Goal: Task Accomplishment & Management: Manage account settings

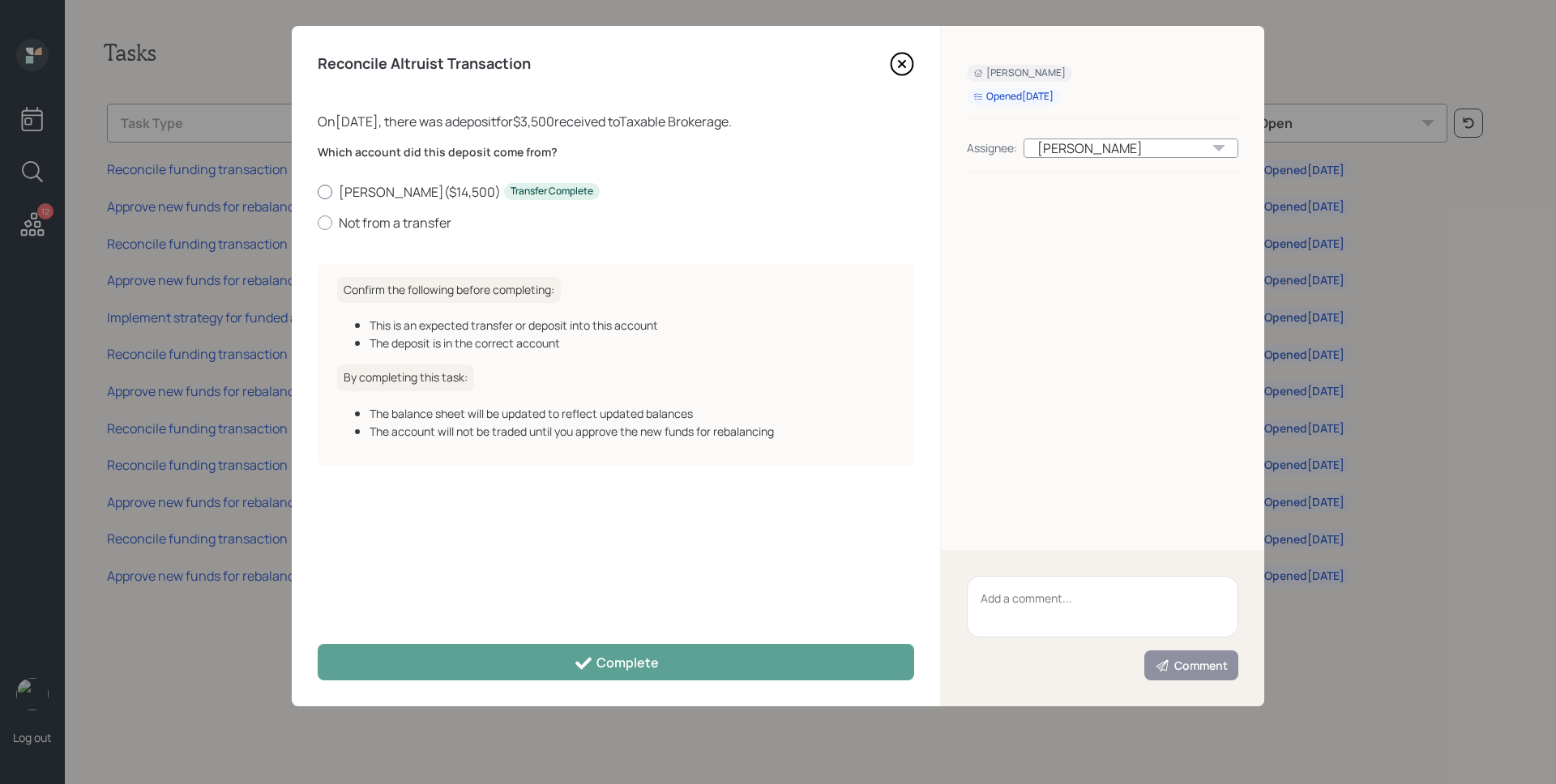
click at [371, 185] on label "[PERSON_NAME] ( $14,500 ) Transfer Complete" at bounding box center [615, 192] width 596 height 18
click at [317, 191] on input "[PERSON_NAME] ( $14,500 ) Transfer Complete" at bounding box center [316, 191] width 1 height 1
radio input "true"
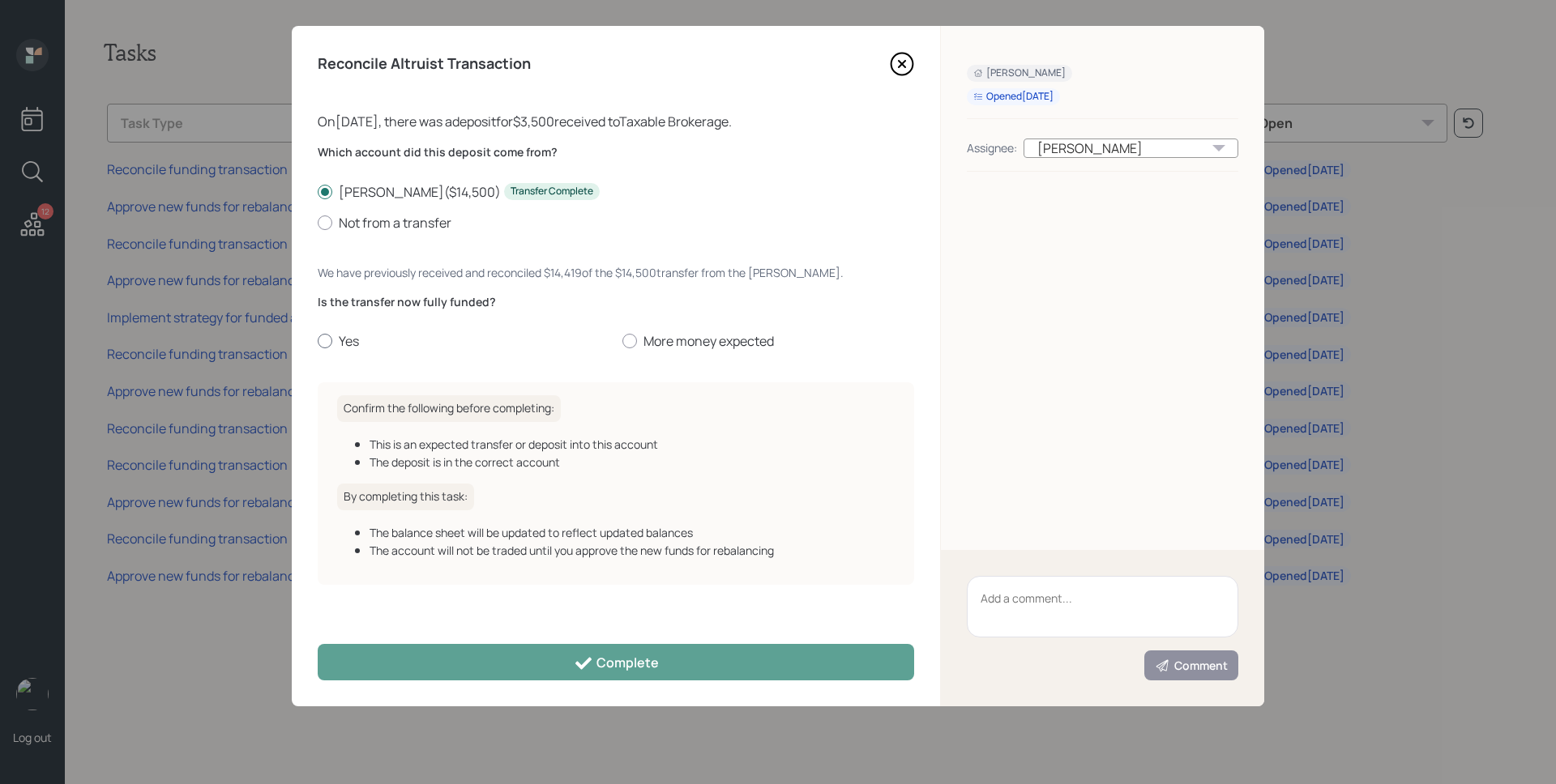
click at [353, 348] on label "Yes" at bounding box center [463, 341] width 292 height 18
click at [317, 342] on input "Yes" at bounding box center [316, 341] width 1 height 1
radio input "true"
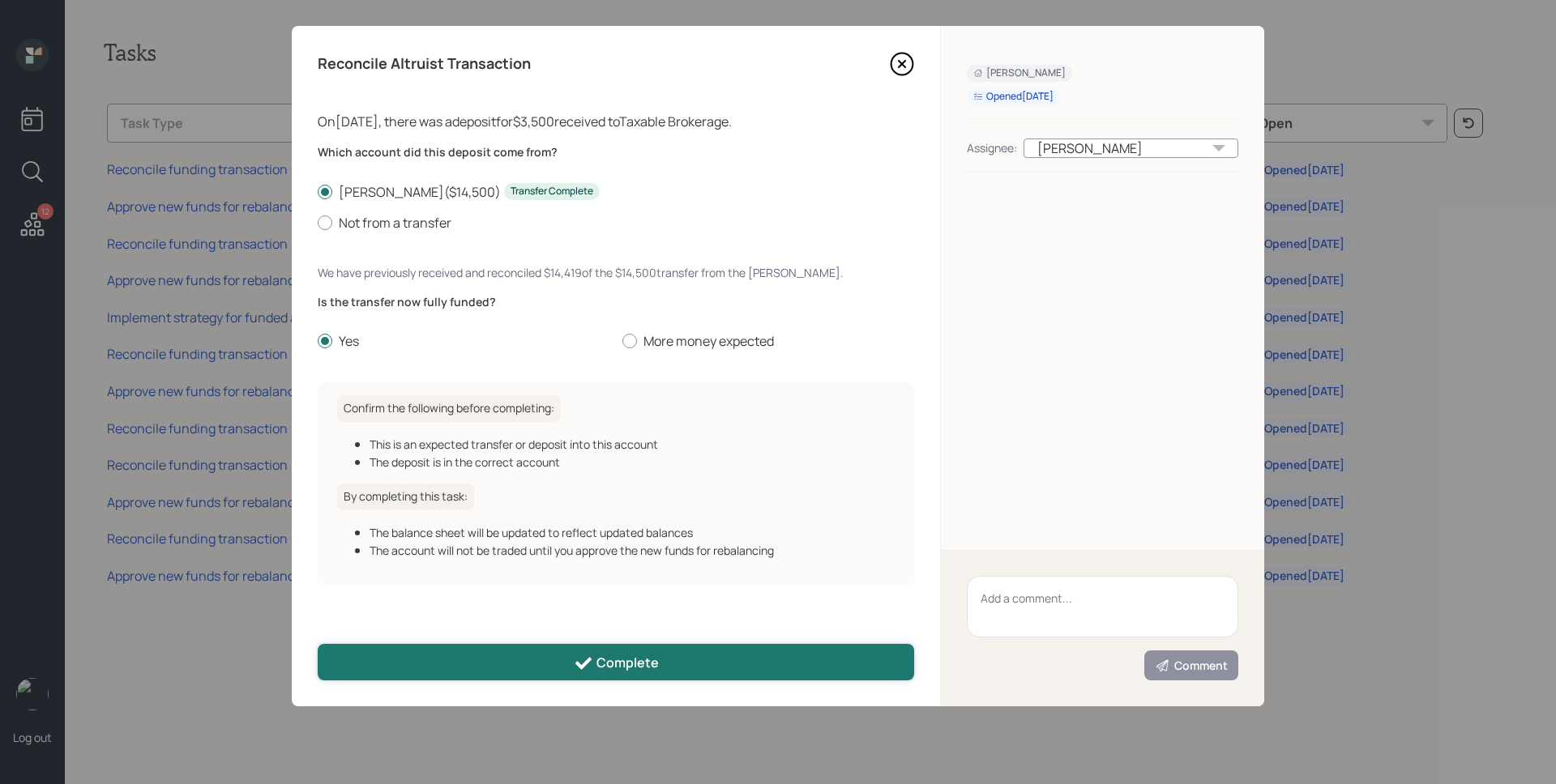
click at [554, 648] on button "Complete" at bounding box center [615, 662] width 596 height 37
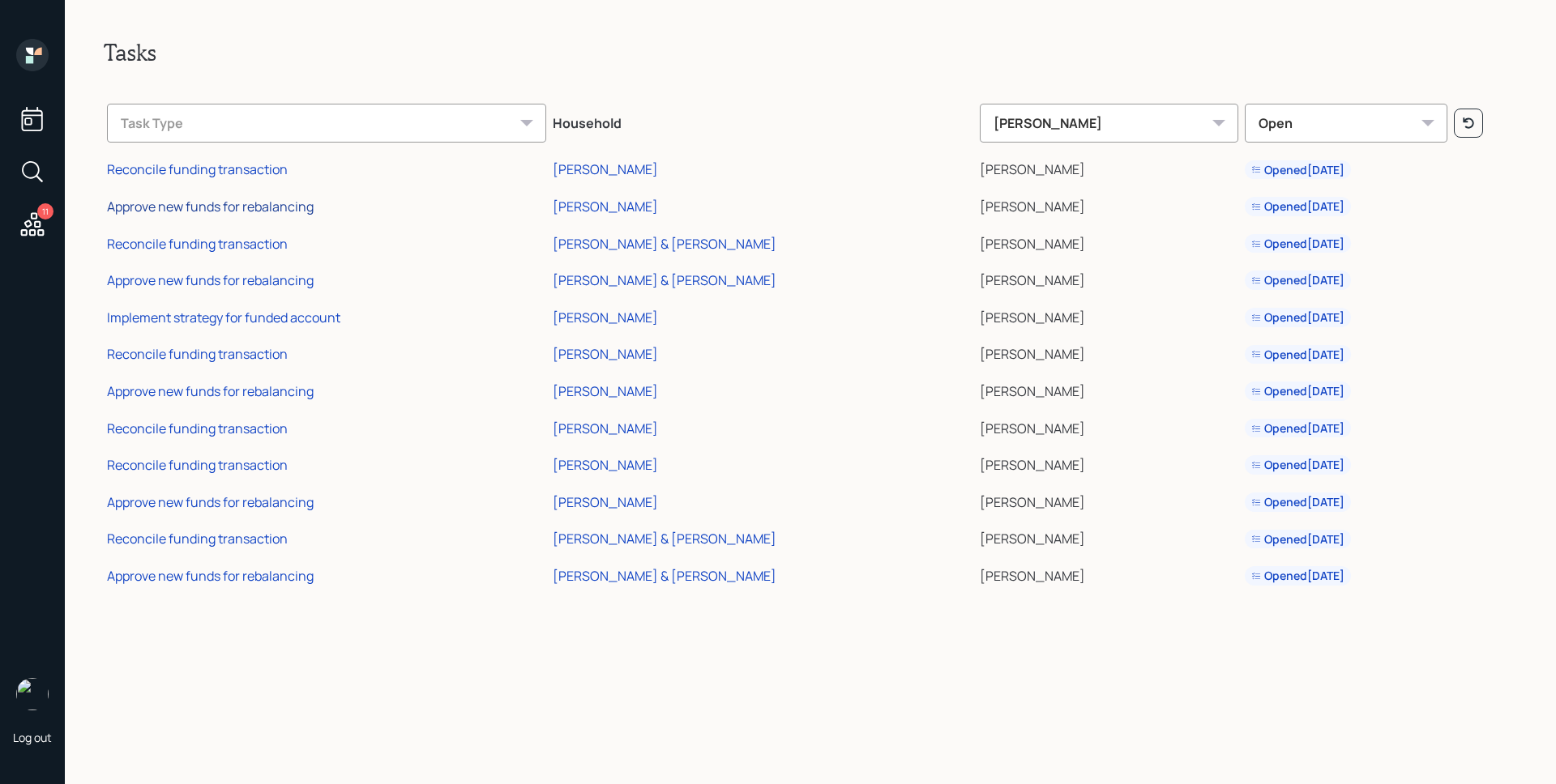
click at [219, 209] on div "Approve new funds for rebalancing" at bounding box center [210, 206] width 207 height 18
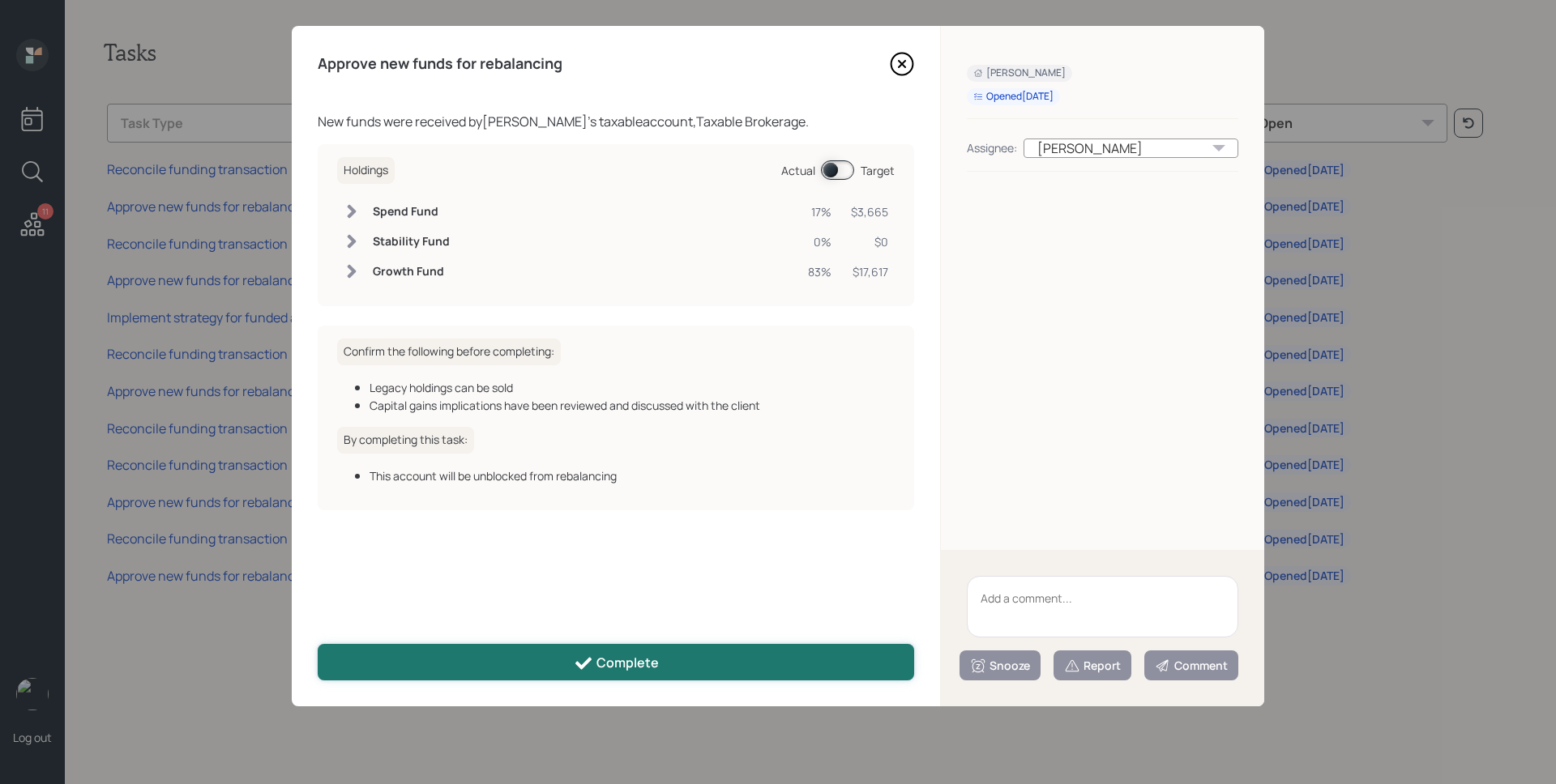
click at [567, 654] on button "Complete" at bounding box center [615, 662] width 596 height 37
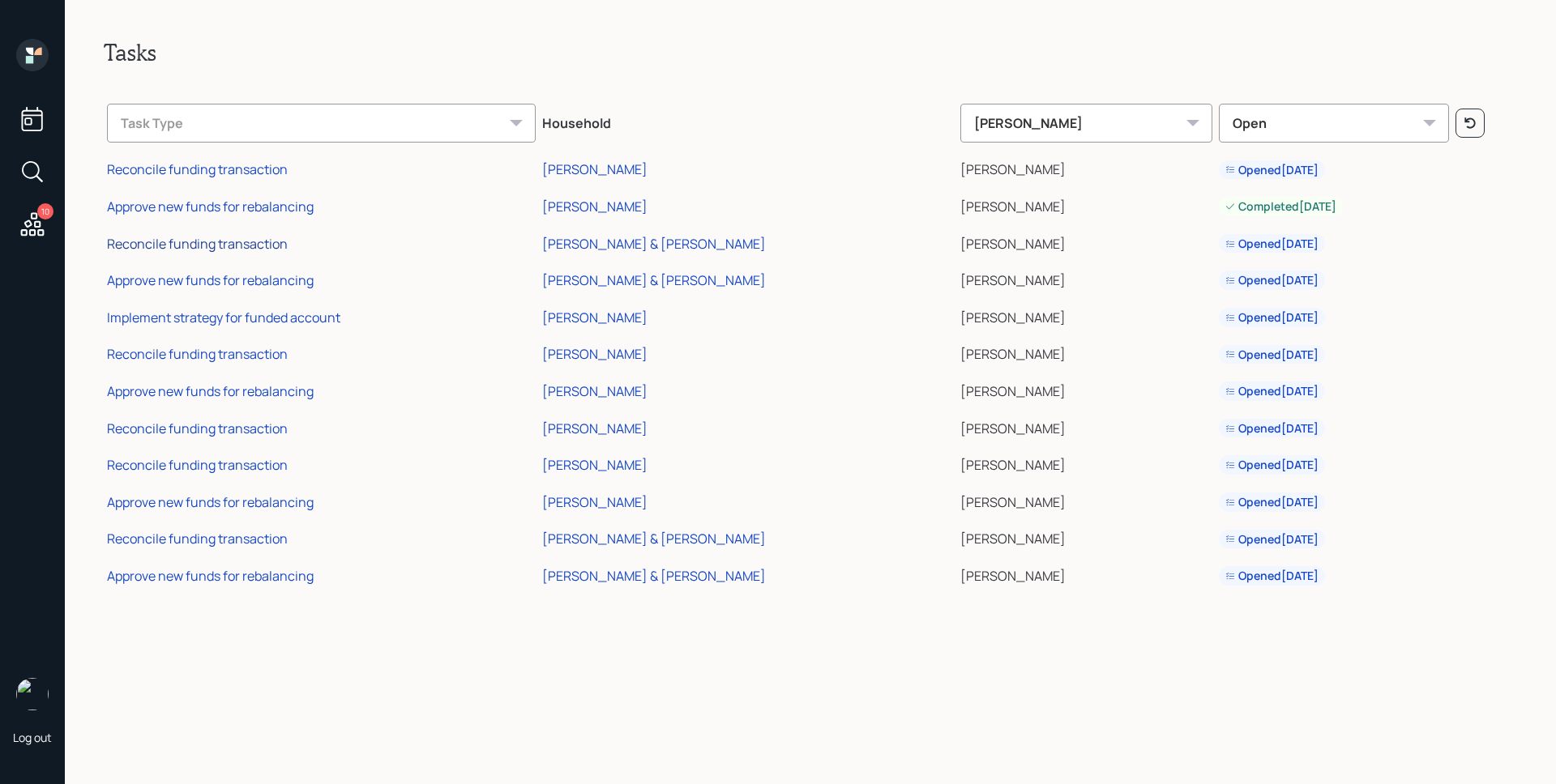
click at [245, 244] on div "Reconcile funding transaction" at bounding box center [197, 244] width 180 height 18
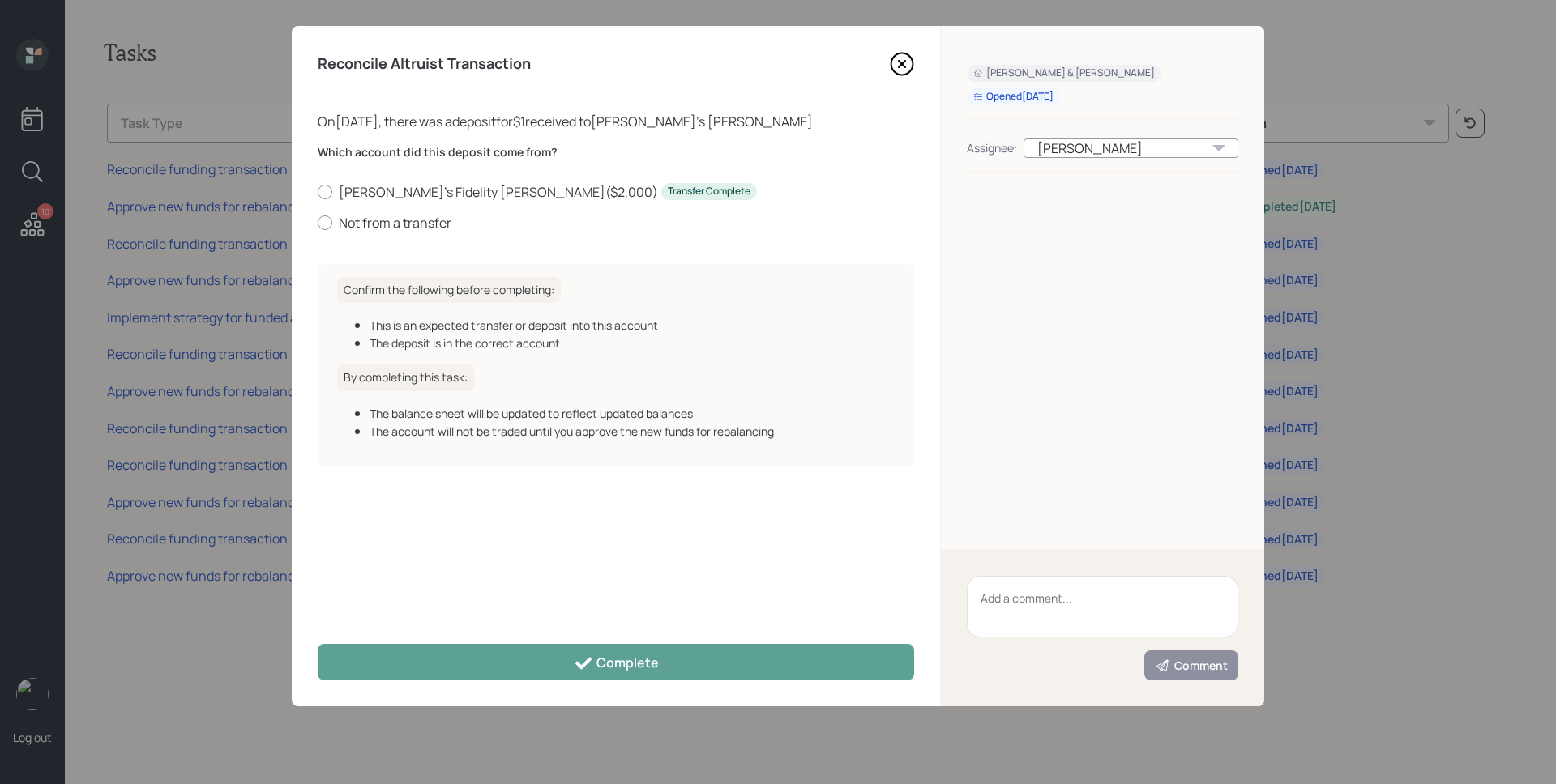
click at [392, 202] on div "[PERSON_NAME]'s Fidelity [PERSON_NAME] ( $2,000 ) Transfer Complete Not from a …" at bounding box center [615, 207] width 596 height 48
click at [392, 191] on label "[PERSON_NAME]'s Fidelity [PERSON_NAME] ( $2,000 ) Transfer Complete" at bounding box center [615, 192] width 596 height 18
click at [317, 191] on input "[PERSON_NAME]'s Fidelity [PERSON_NAME] ( $2,000 ) Transfer Complete" at bounding box center [316, 191] width 1 height 1
radio input "true"
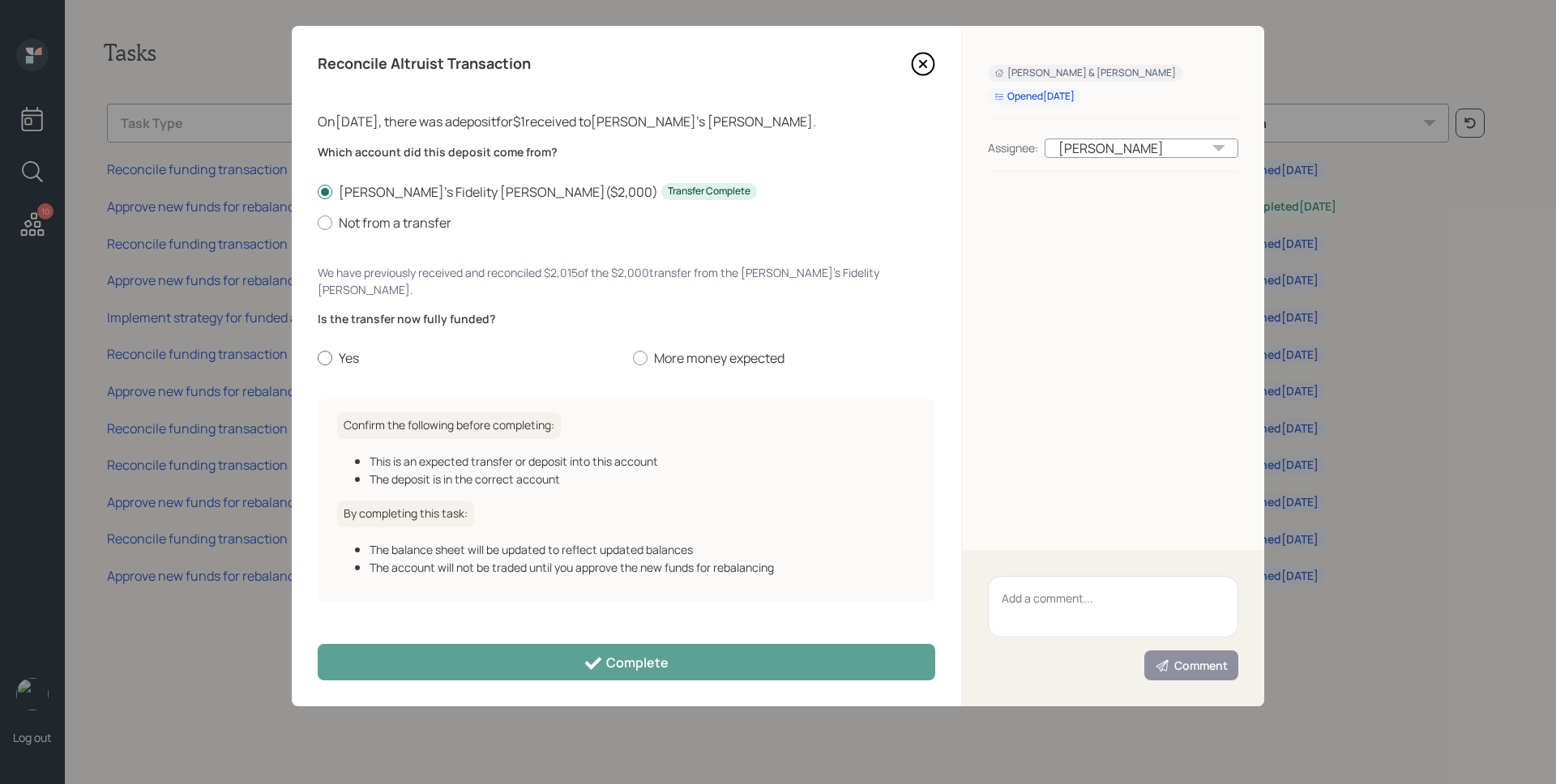
click at [345, 349] on label "Yes" at bounding box center [469, 358] width 302 height 18
click at [317, 358] on input "Yes" at bounding box center [316, 358] width 1 height 1
radio input "true"
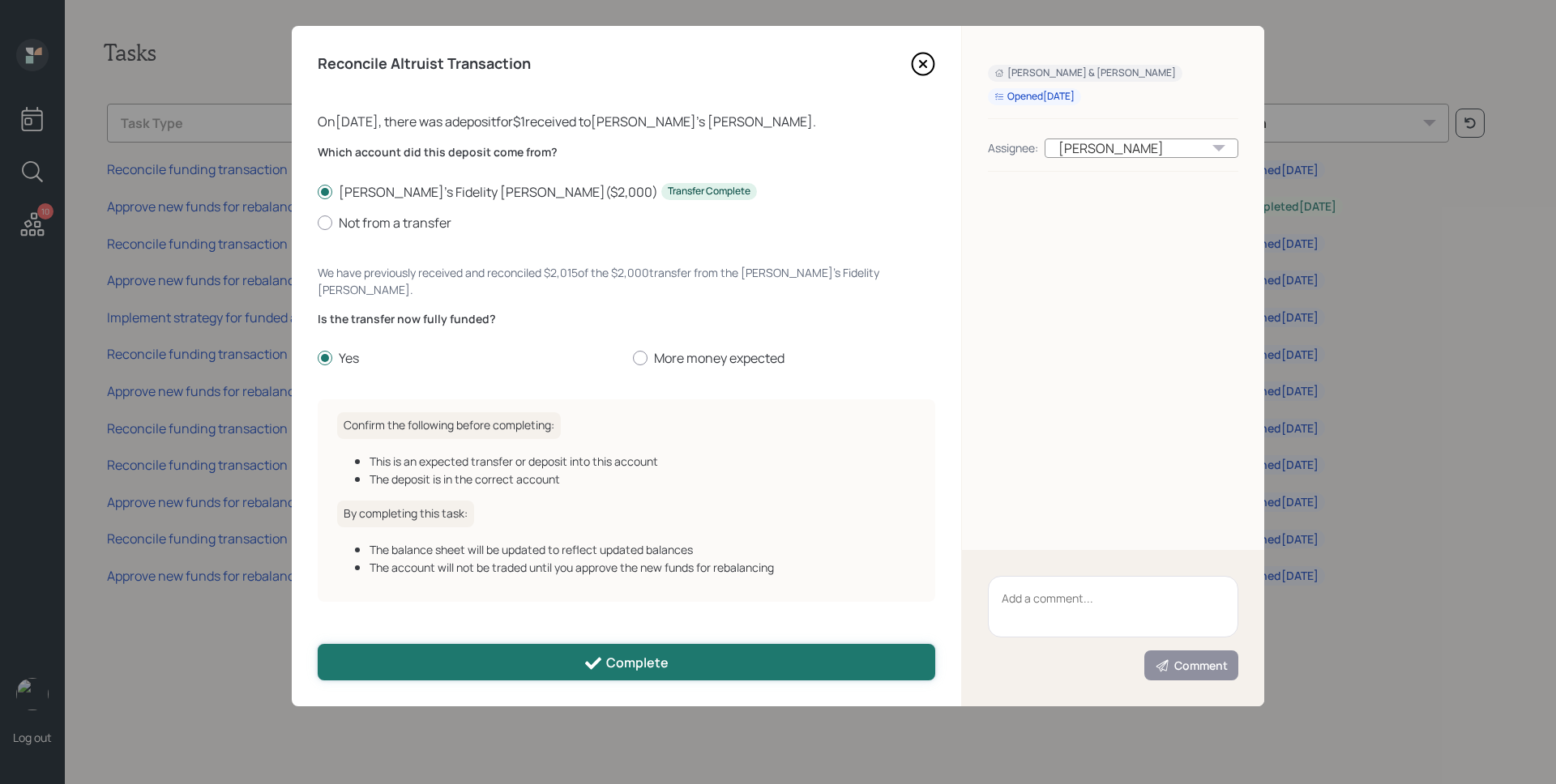
click at [555, 655] on button "Complete" at bounding box center [626, 662] width 618 height 37
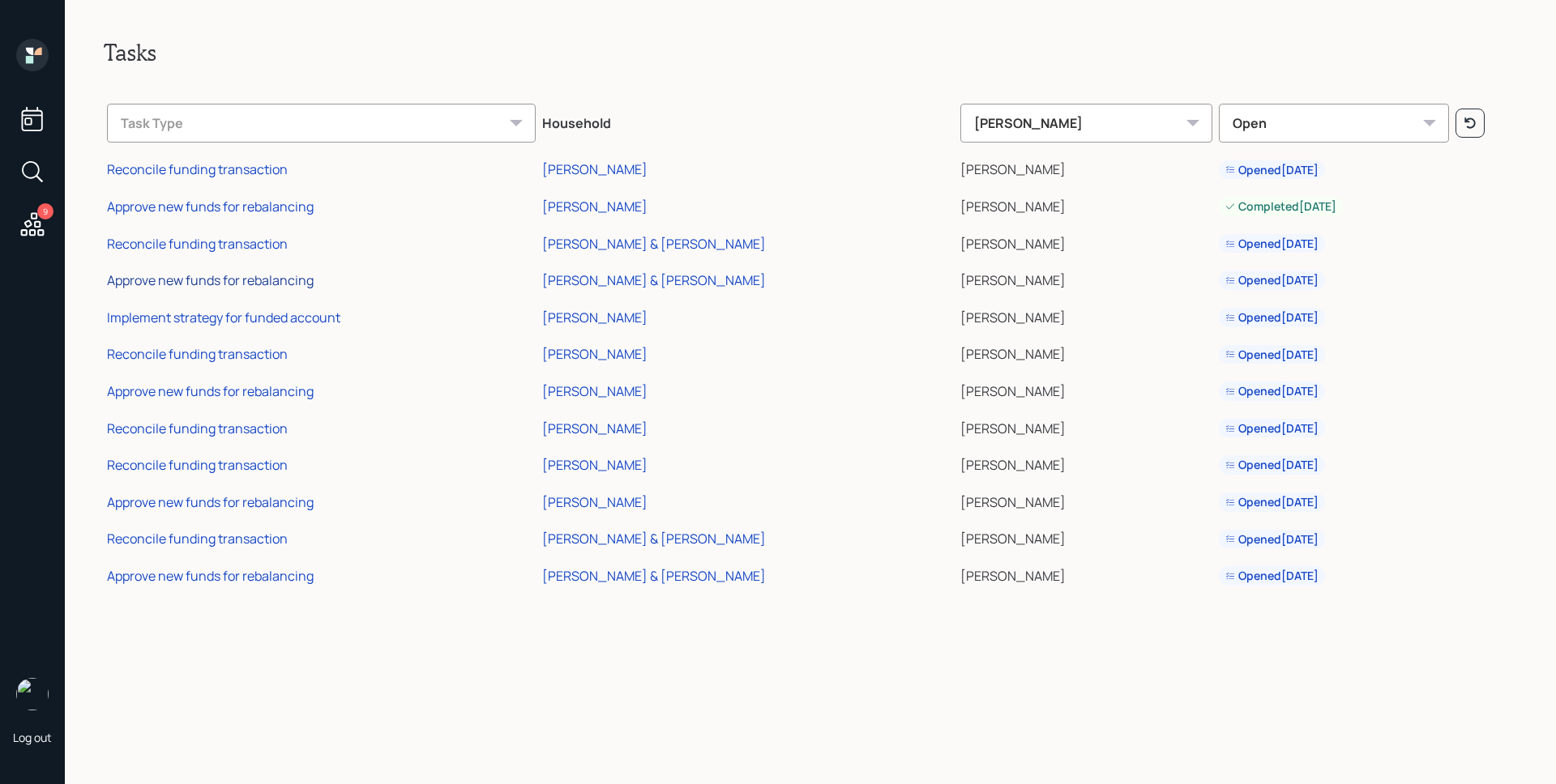
click at [241, 281] on div "Approve new funds for rebalancing" at bounding box center [210, 280] width 207 height 18
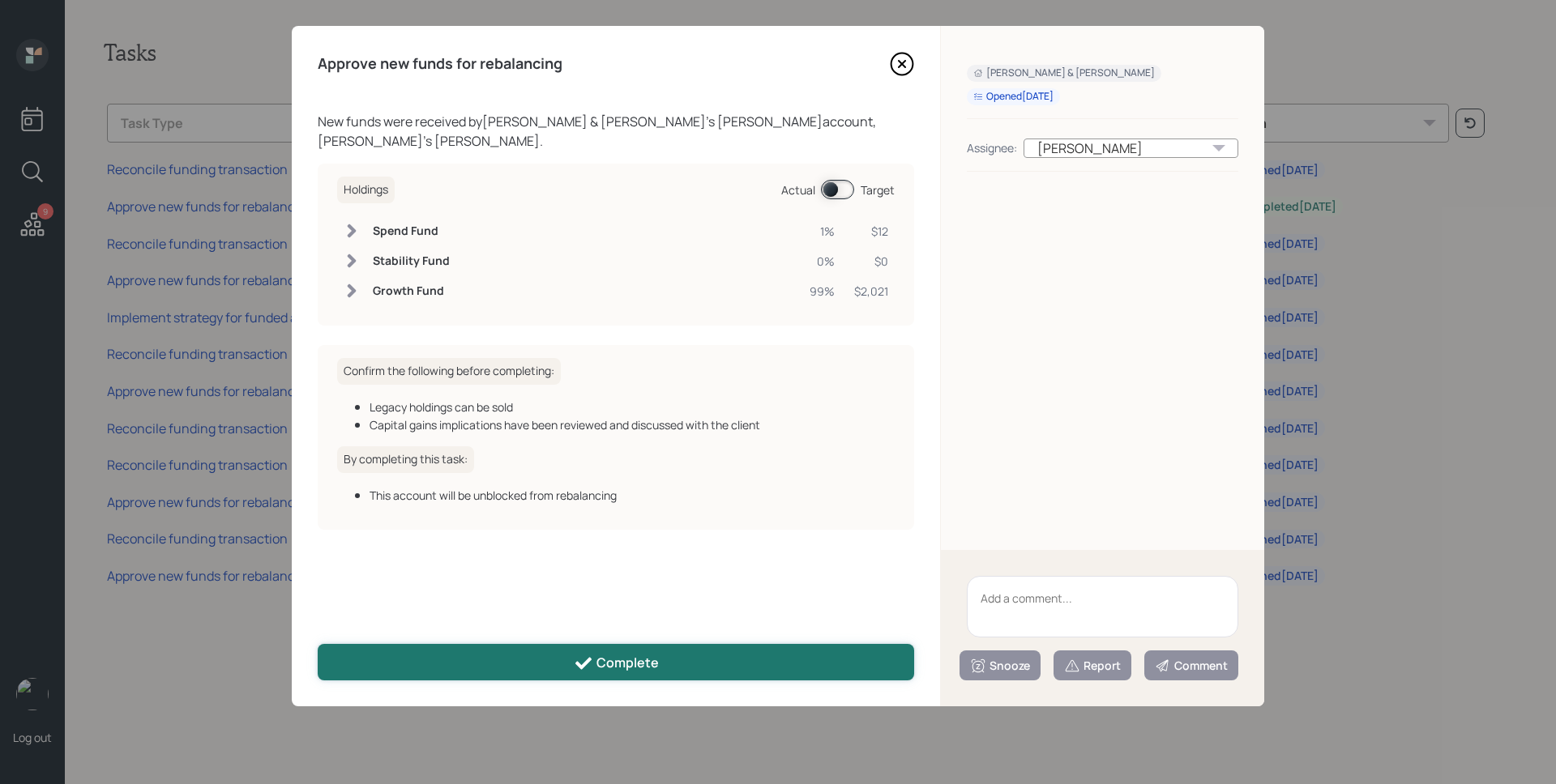
click at [578, 667] on icon at bounding box center [583, 663] width 20 height 20
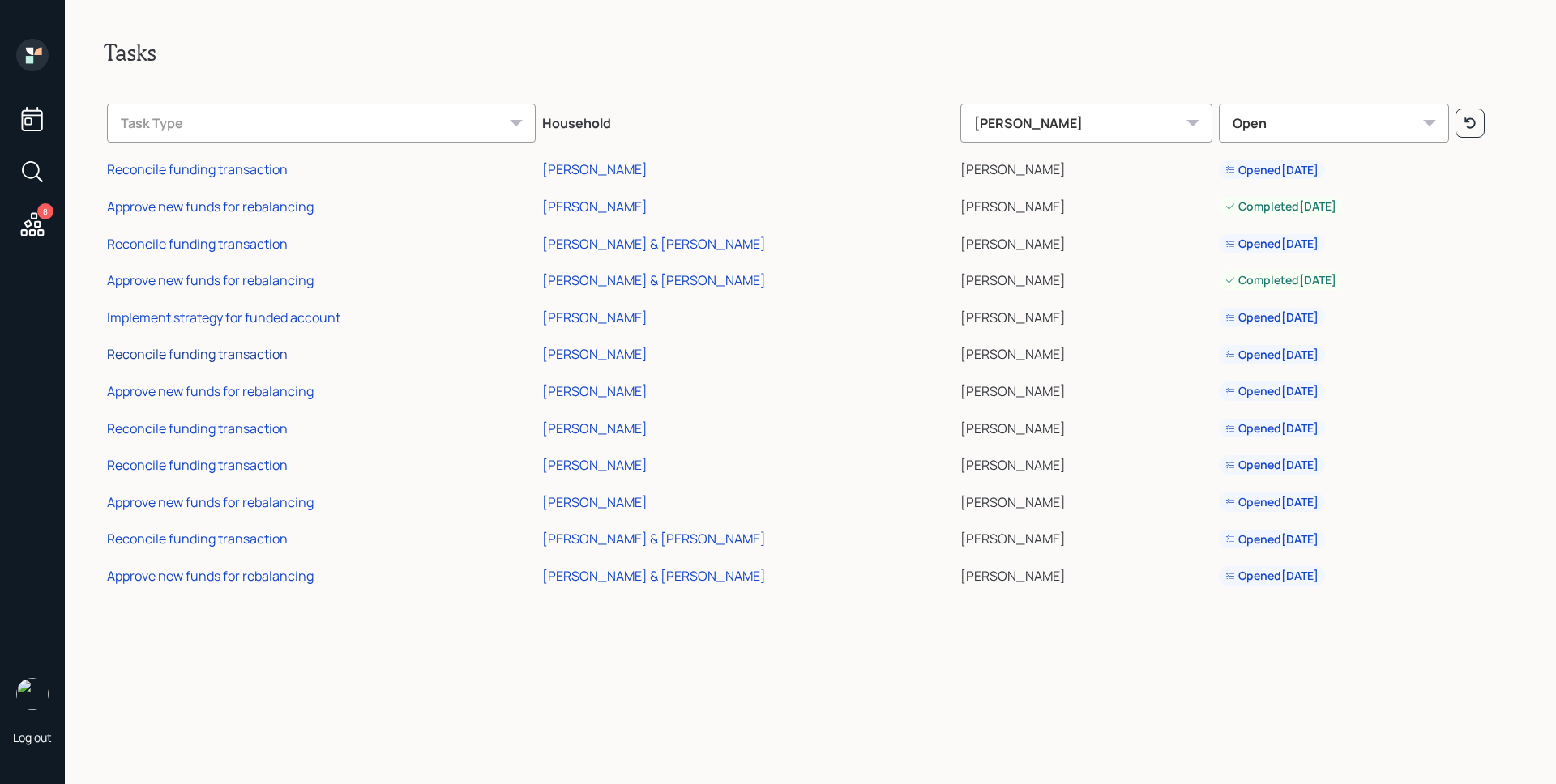
click at [241, 350] on div "Reconcile funding transaction" at bounding box center [197, 353] width 180 height 18
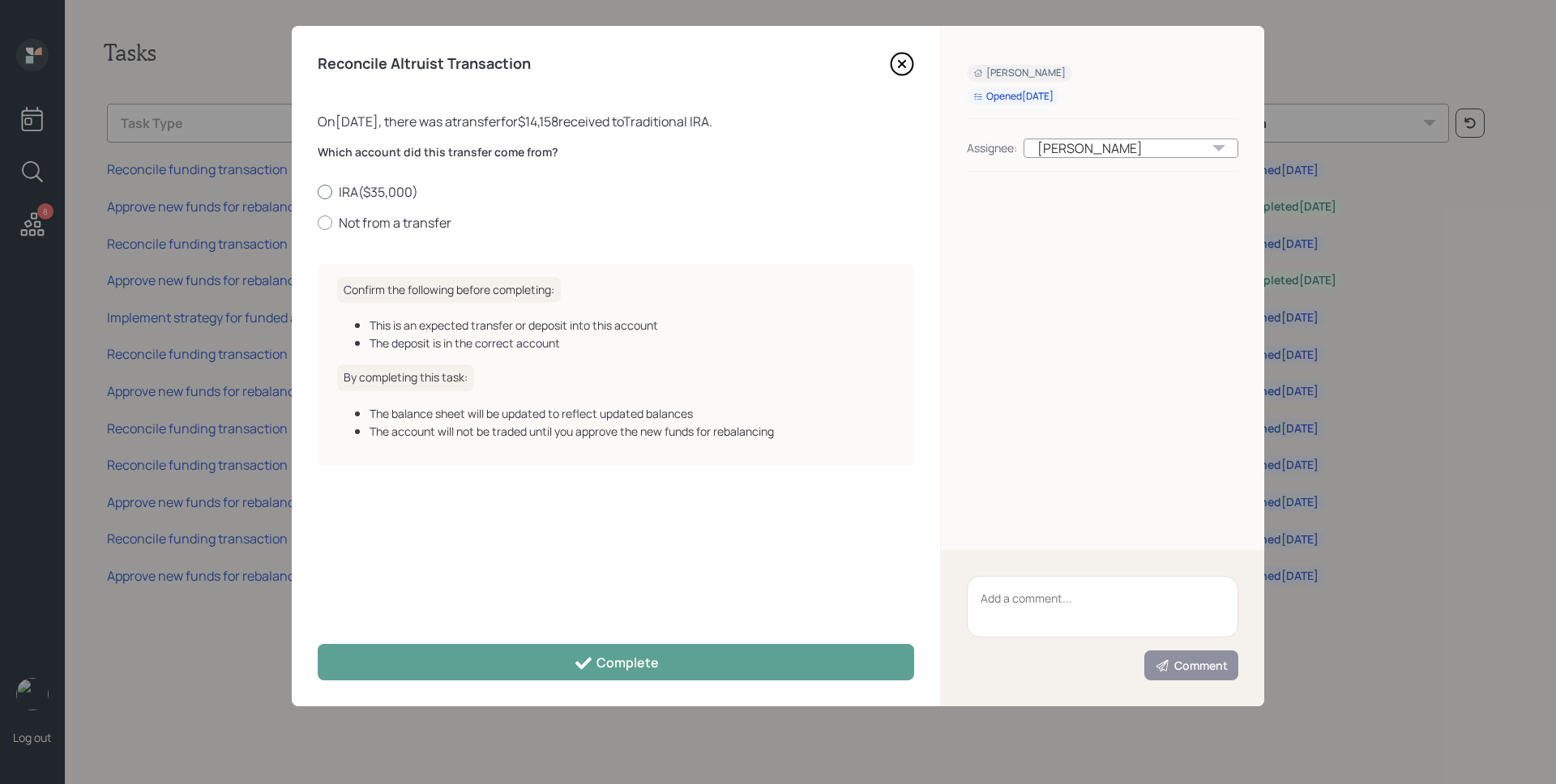
click at [370, 194] on label "IRA ( $35,000 )" at bounding box center [615, 192] width 596 height 18
click at [317, 192] on input "IRA ( $35,000 )" at bounding box center [316, 191] width 1 height 1
radio input "true"
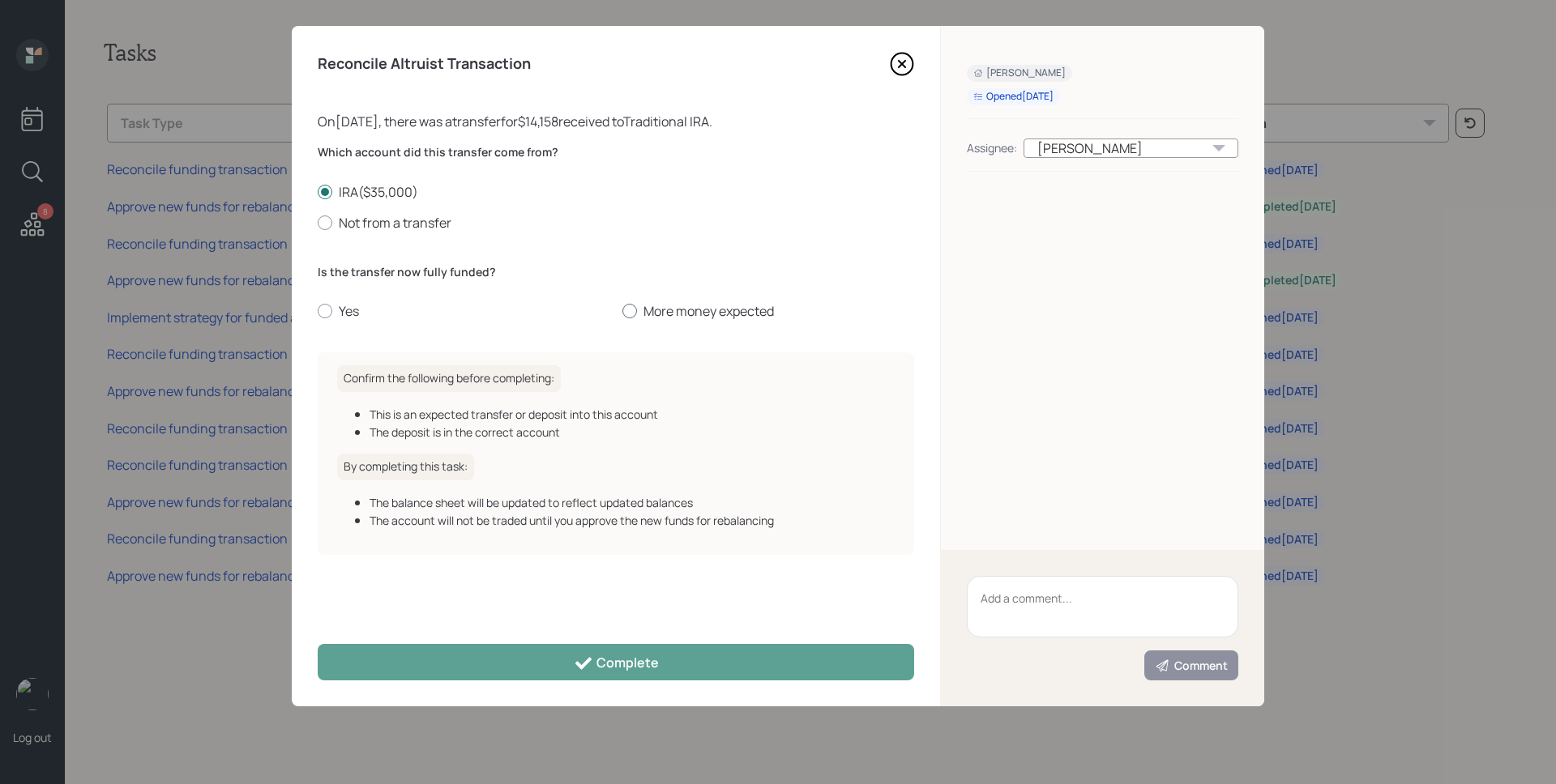
click at [663, 309] on label "More money expected" at bounding box center [768, 311] width 292 height 18
click at [623, 311] on input "More money expected" at bounding box center [622, 311] width 1 height 1
radio input "true"
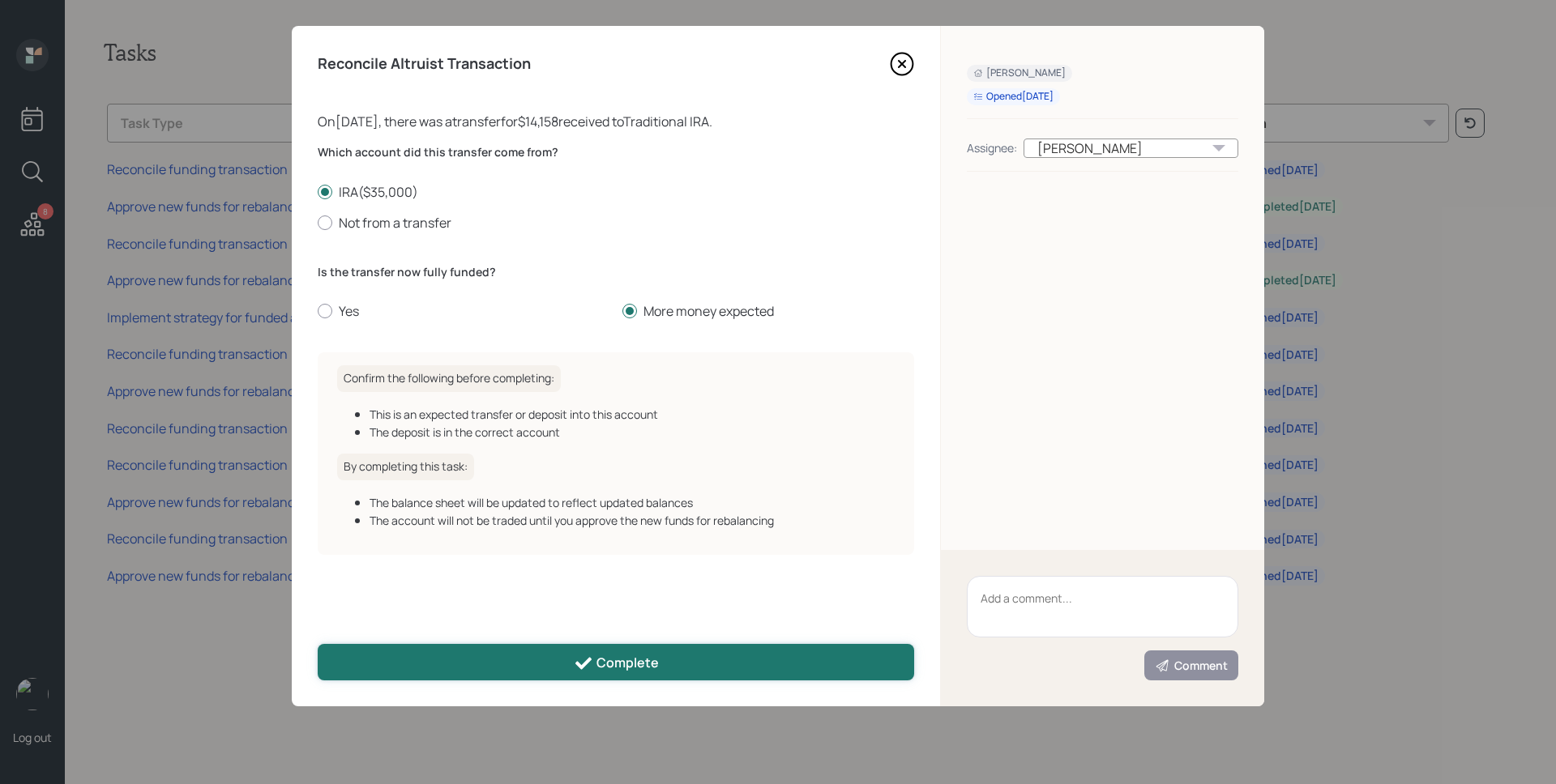
click at [609, 674] on button "Complete" at bounding box center [615, 662] width 596 height 37
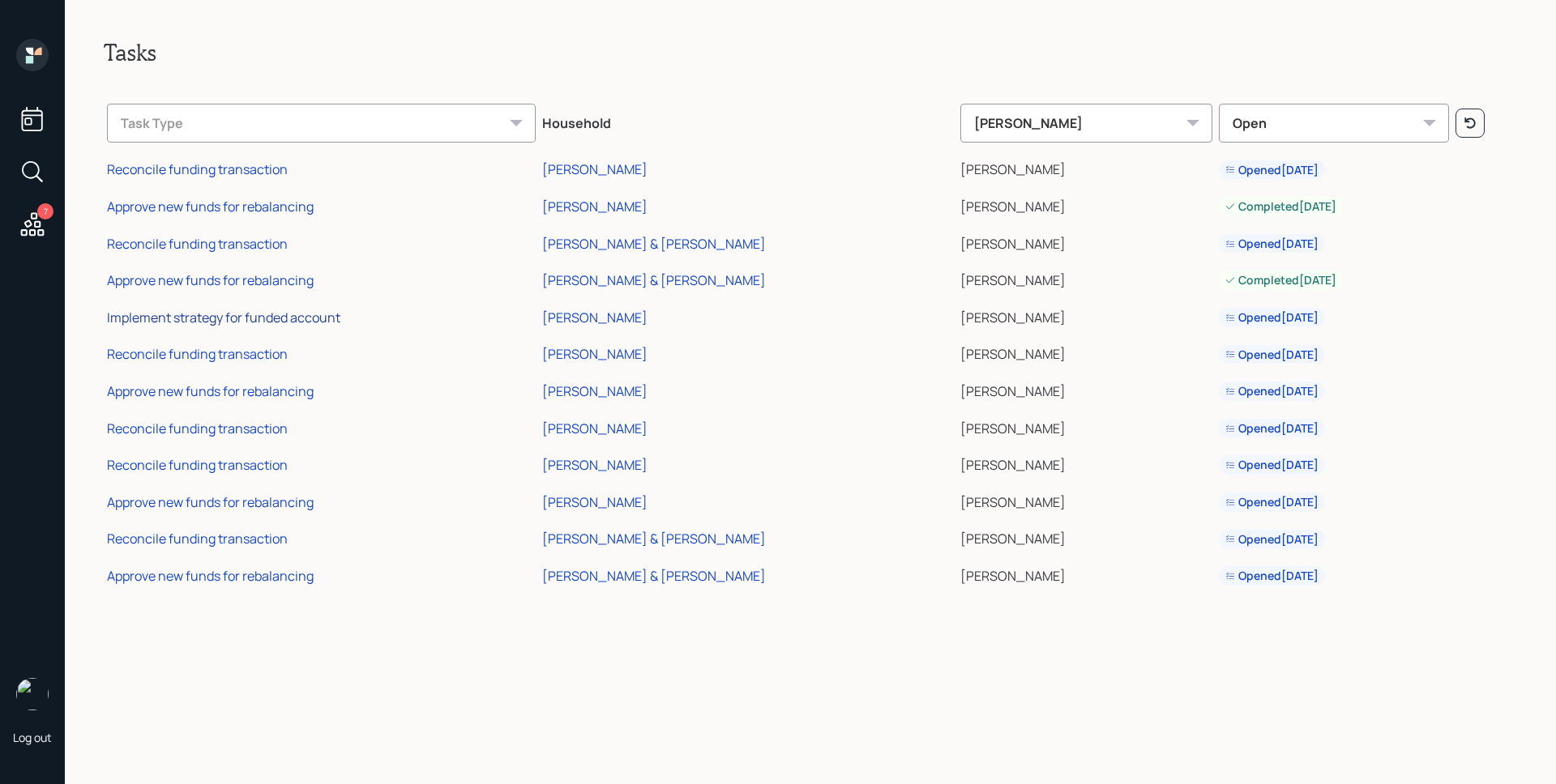
click at [281, 322] on div "Implement strategy for funded account" at bounding box center [223, 317] width 233 height 18
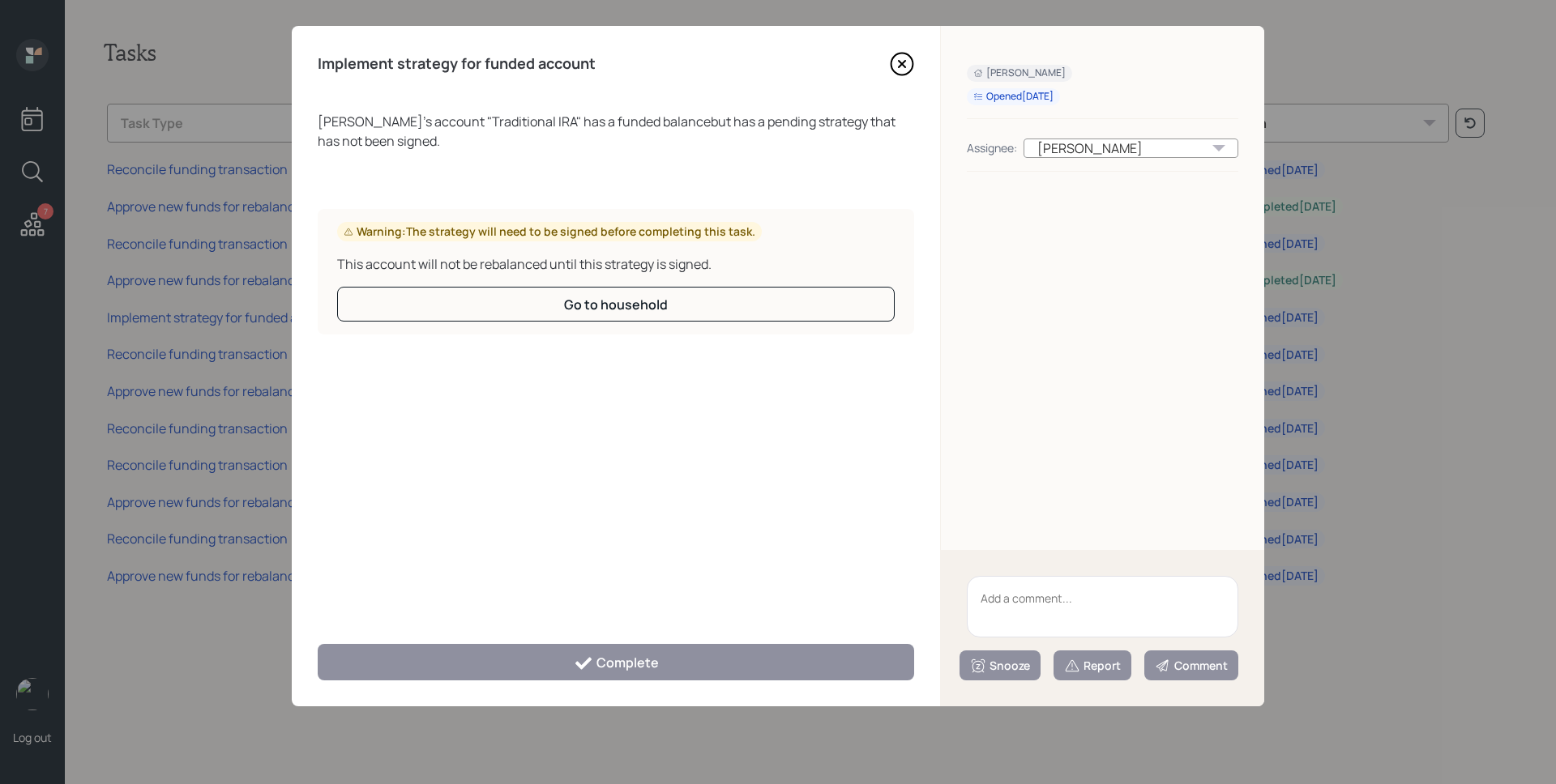
click at [899, 64] on icon at bounding box center [901, 63] width 7 height 7
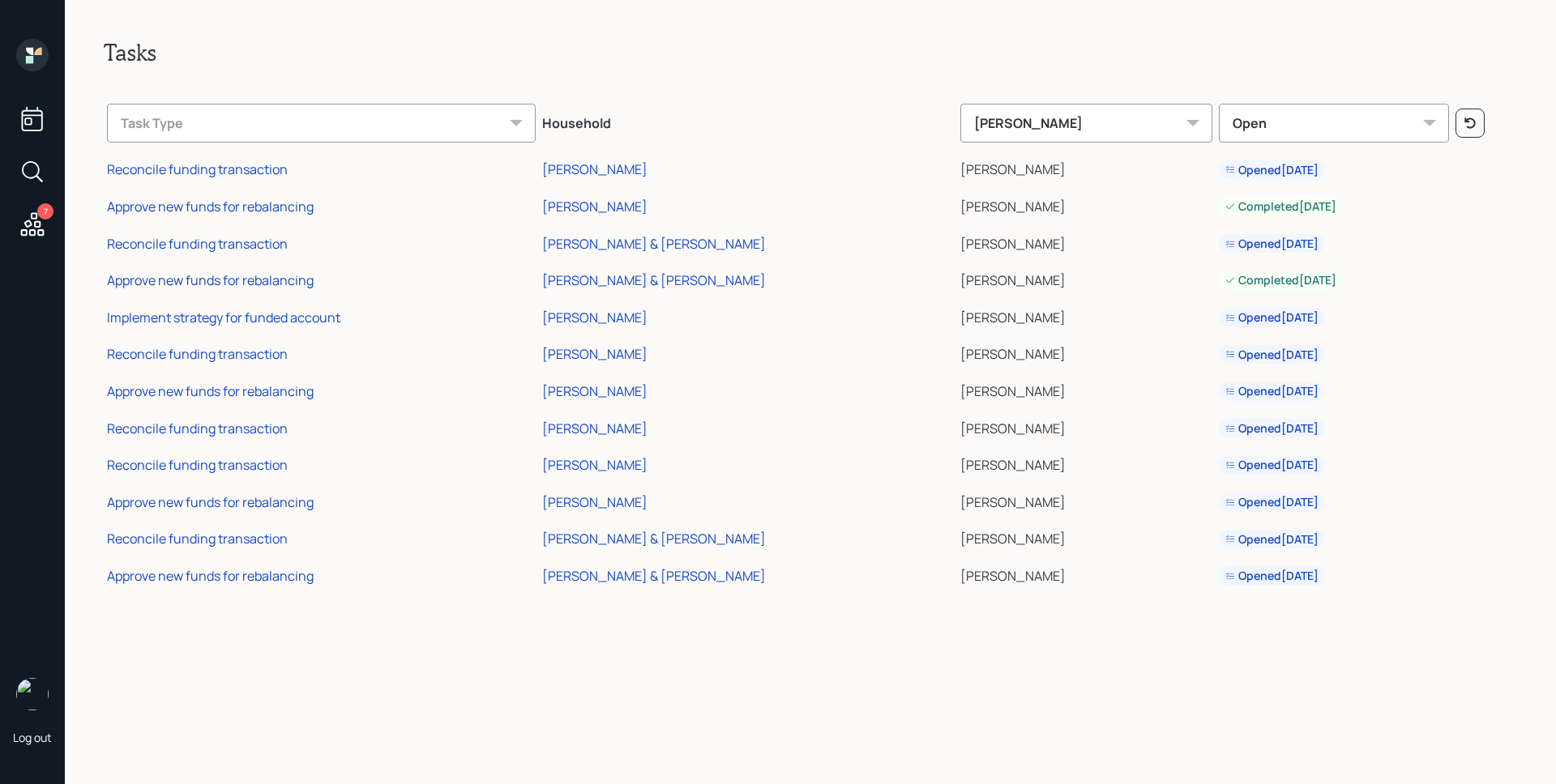
click at [251, 413] on td "Reconcile funding transaction" at bounding box center [321, 425] width 436 height 37
click at [251, 420] on div "Reconcile funding transaction" at bounding box center [197, 428] width 180 height 18
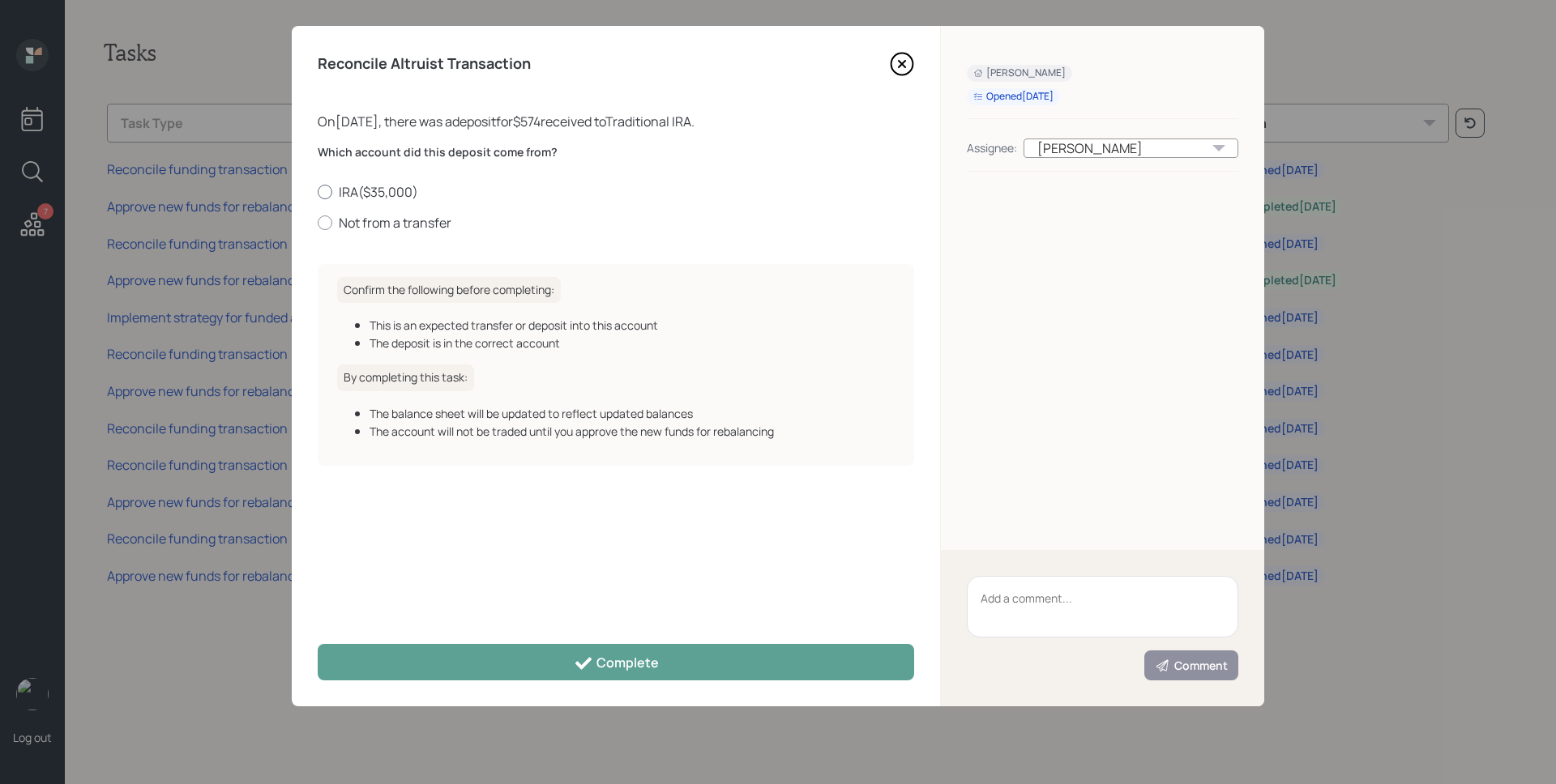
click at [405, 190] on label "IRA ( $35,000 )" at bounding box center [615, 192] width 596 height 18
click at [317, 191] on input "IRA ( $35,000 )" at bounding box center [316, 191] width 1 height 1
radio input "true"
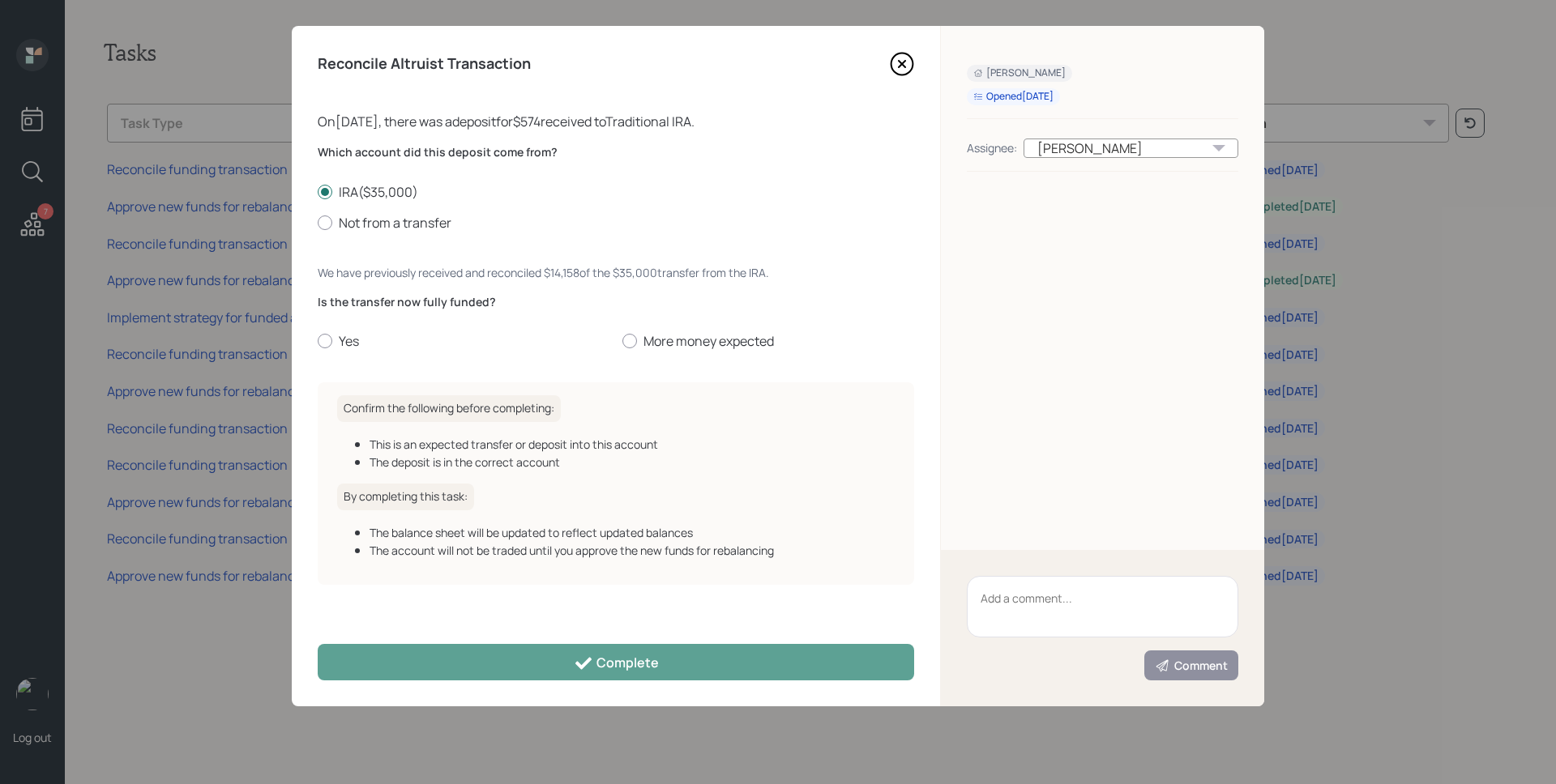
click at [654, 350] on div "Which account did this deposit come from? IRA ( $35,000 ) Not from a transfer W…" at bounding box center [615, 257] width 596 height 225
click at [666, 348] on label "More money expected" at bounding box center [768, 341] width 292 height 18
click at [623, 342] on input "More money expected" at bounding box center [622, 341] width 1 height 1
radio input "true"
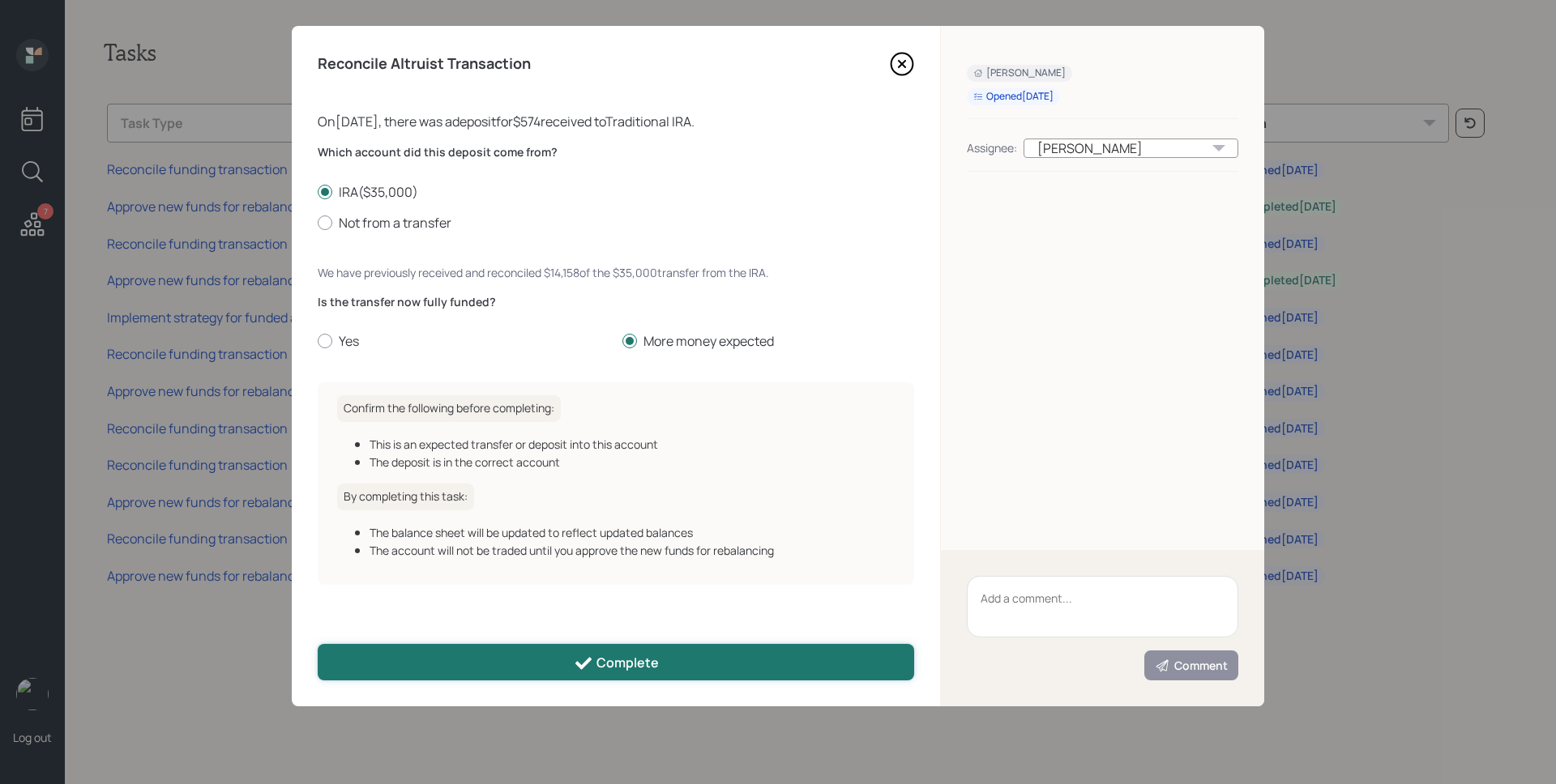
click at [624, 646] on button "Complete" at bounding box center [615, 662] width 596 height 37
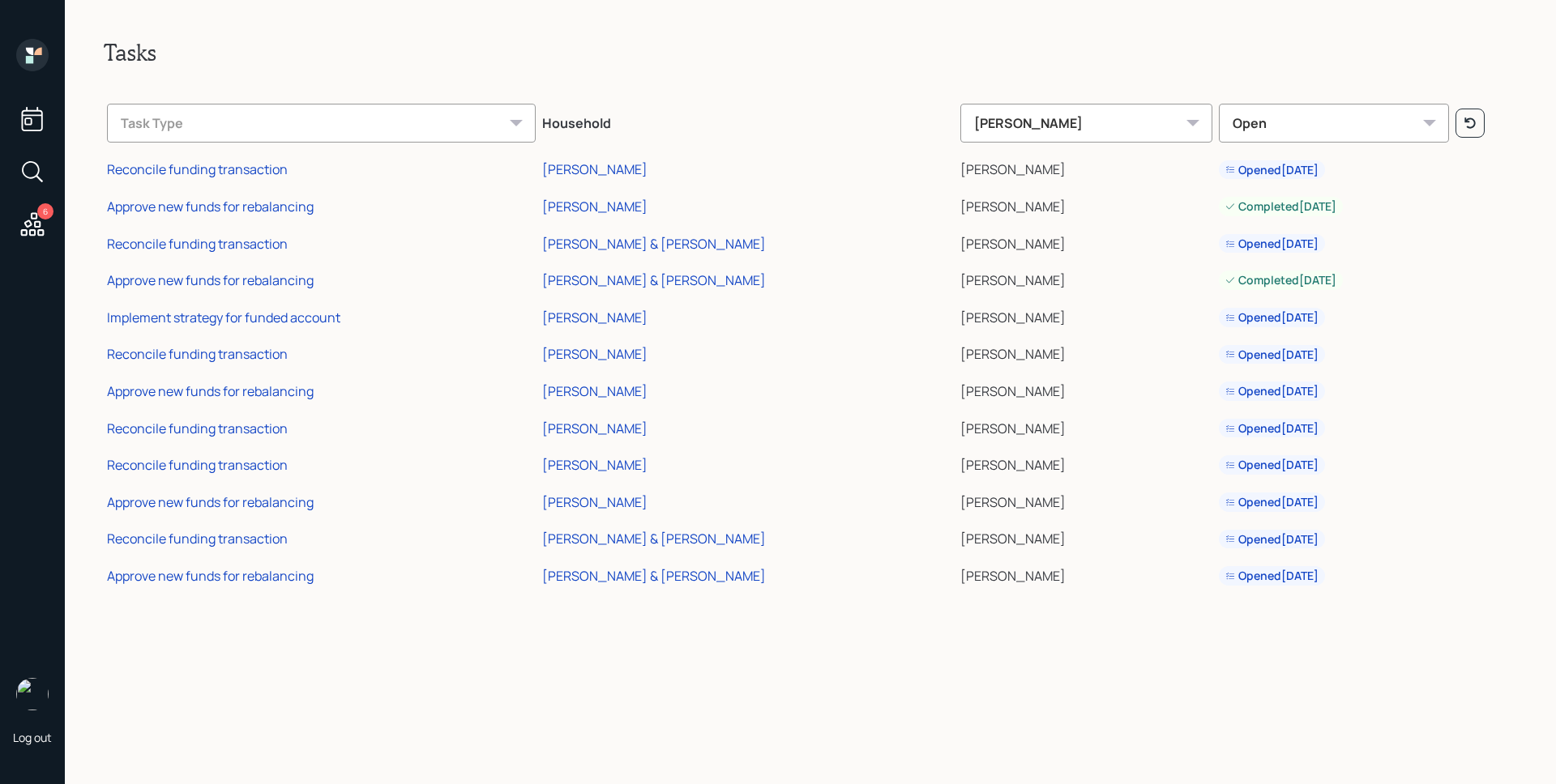
click at [253, 401] on td "Approve new funds for rebalancing" at bounding box center [321, 388] width 436 height 37
click at [253, 390] on div "Approve new funds for rebalancing" at bounding box center [210, 391] width 207 height 18
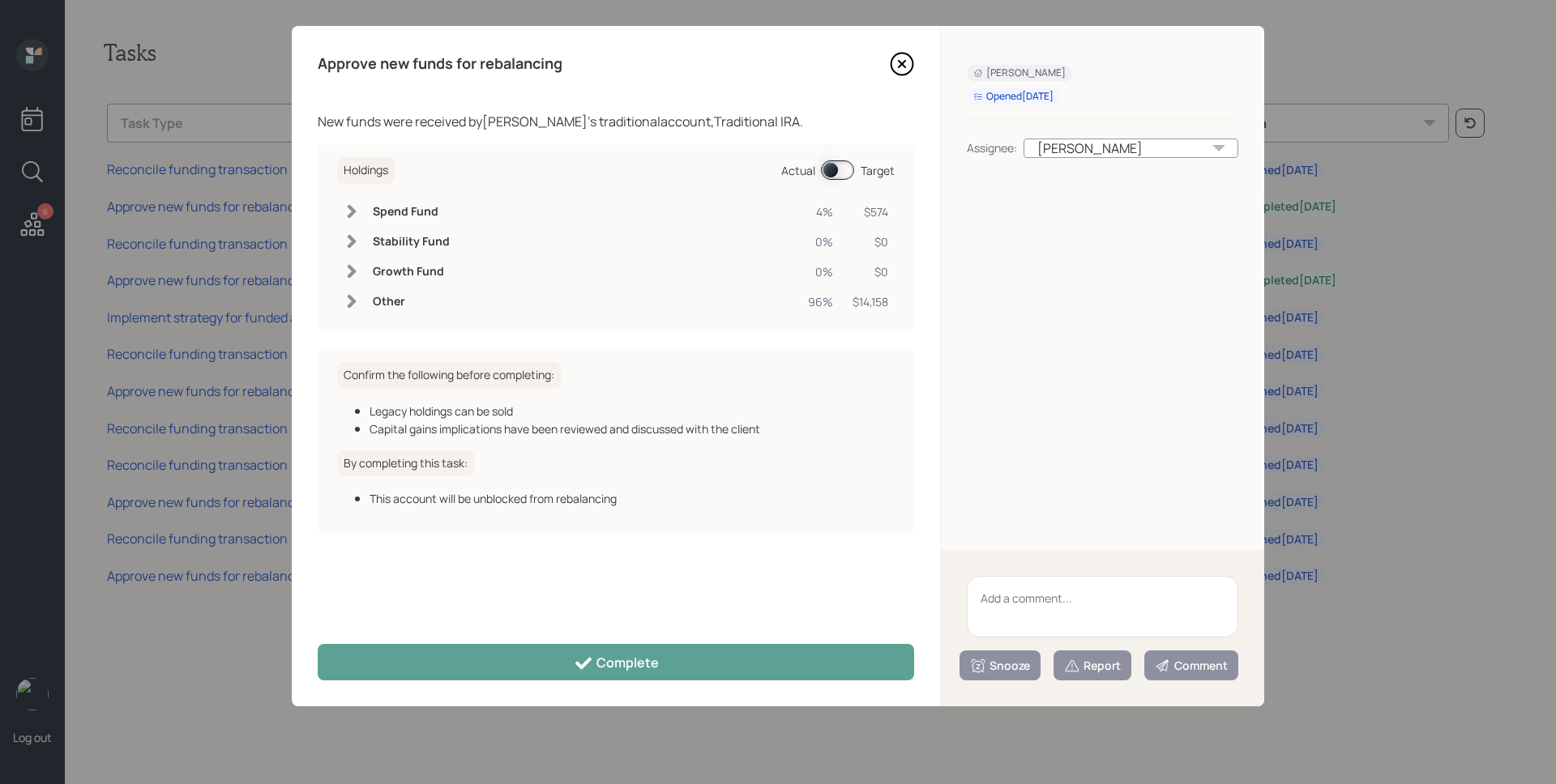
click at [904, 66] on icon at bounding box center [901, 63] width 7 height 7
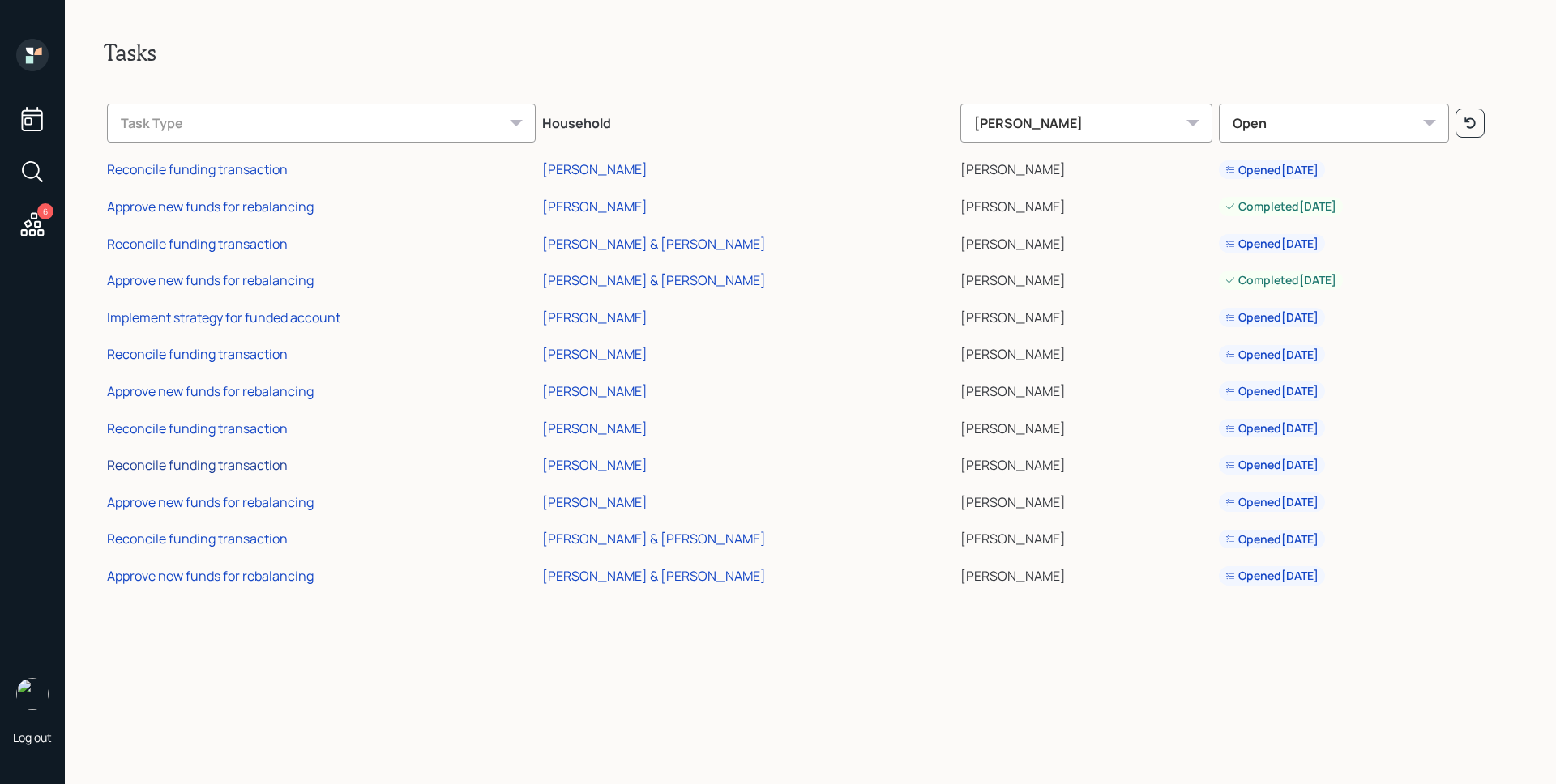
click at [198, 461] on div "Reconcile funding transaction" at bounding box center [197, 465] width 180 height 18
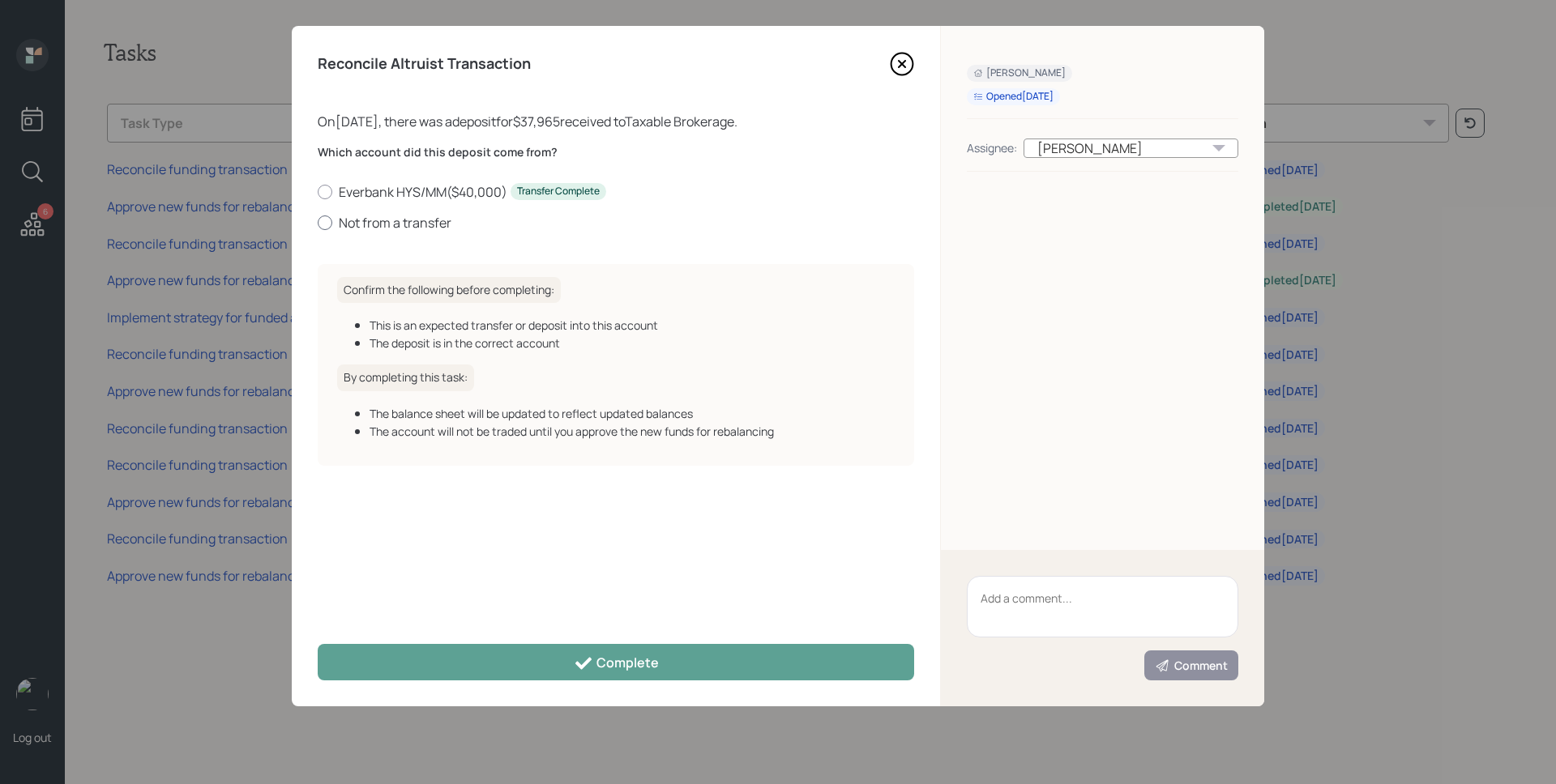
click at [382, 221] on label "Not from a transfer" at bounding box center [615, 222] width 596 height 18
click at [317, 222] on input "Not from a transfer" at bounding box center [316, 222] width 1 height 1
radio input "true"
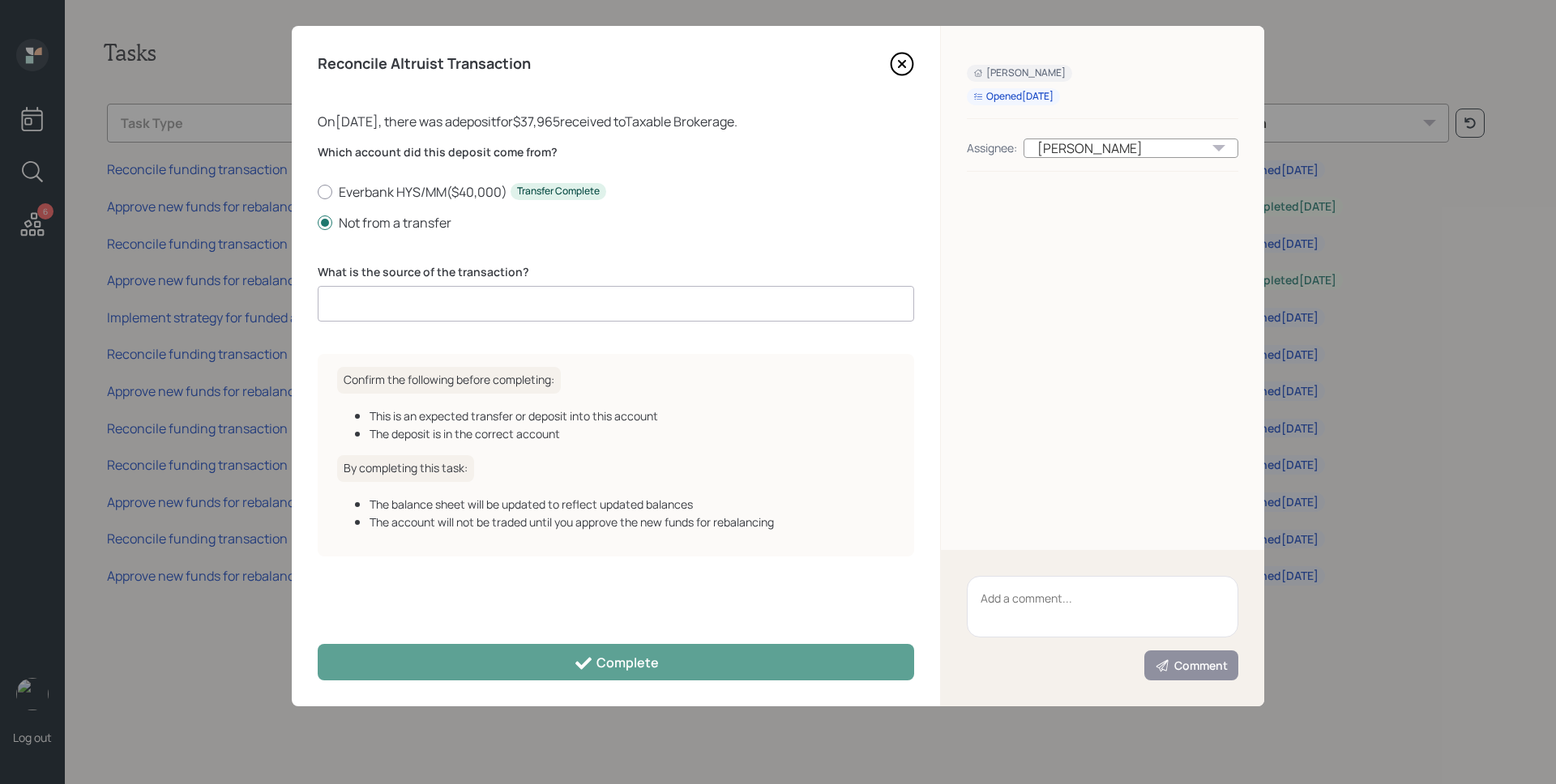
click at [449, 293] on input at bounding box center [615, 304] width 596 height 36
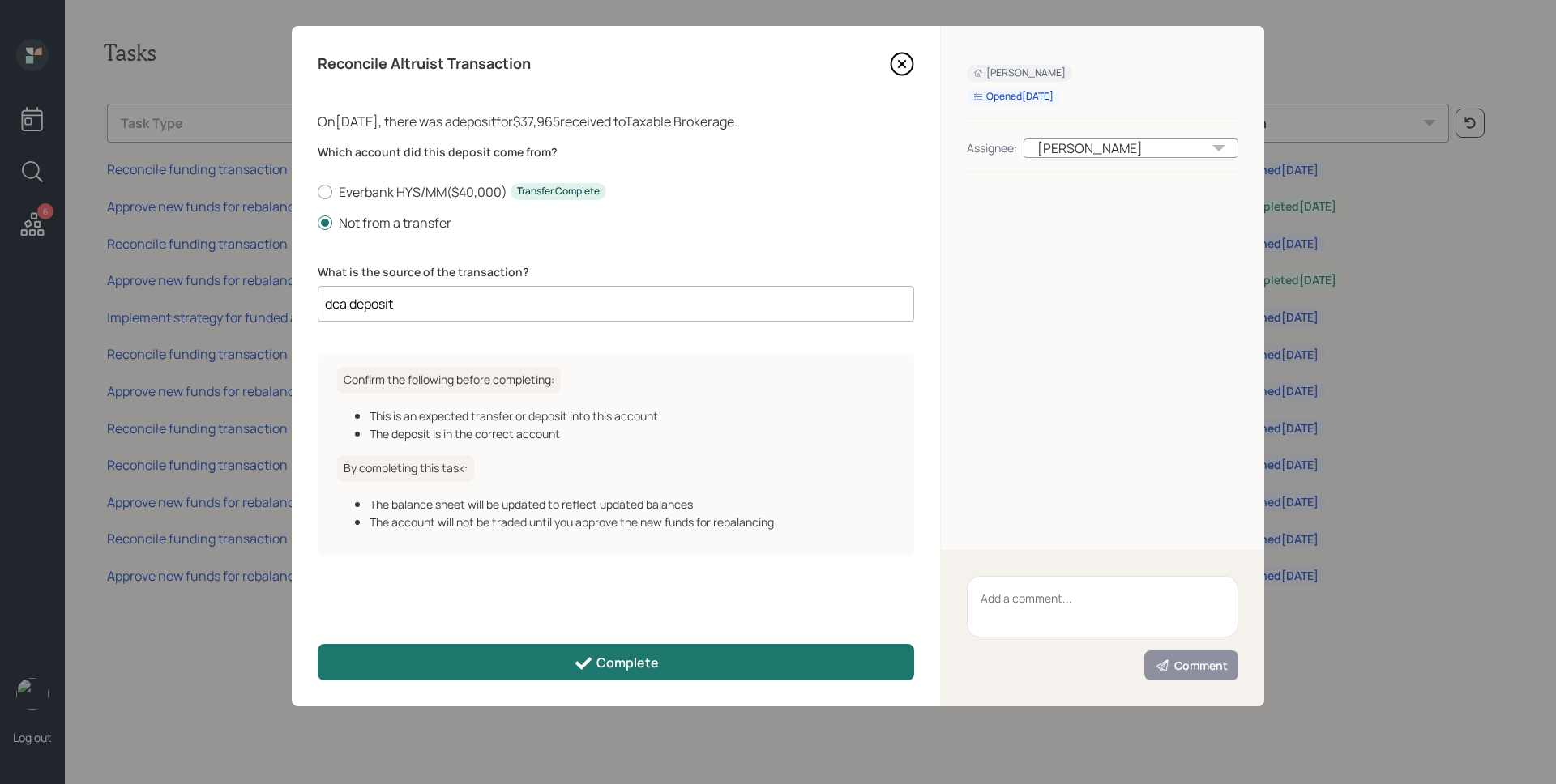
type input "dca deposit"
click at [602, 655] on div "Complete" at bounding box center [616, 663] width 85 height 20
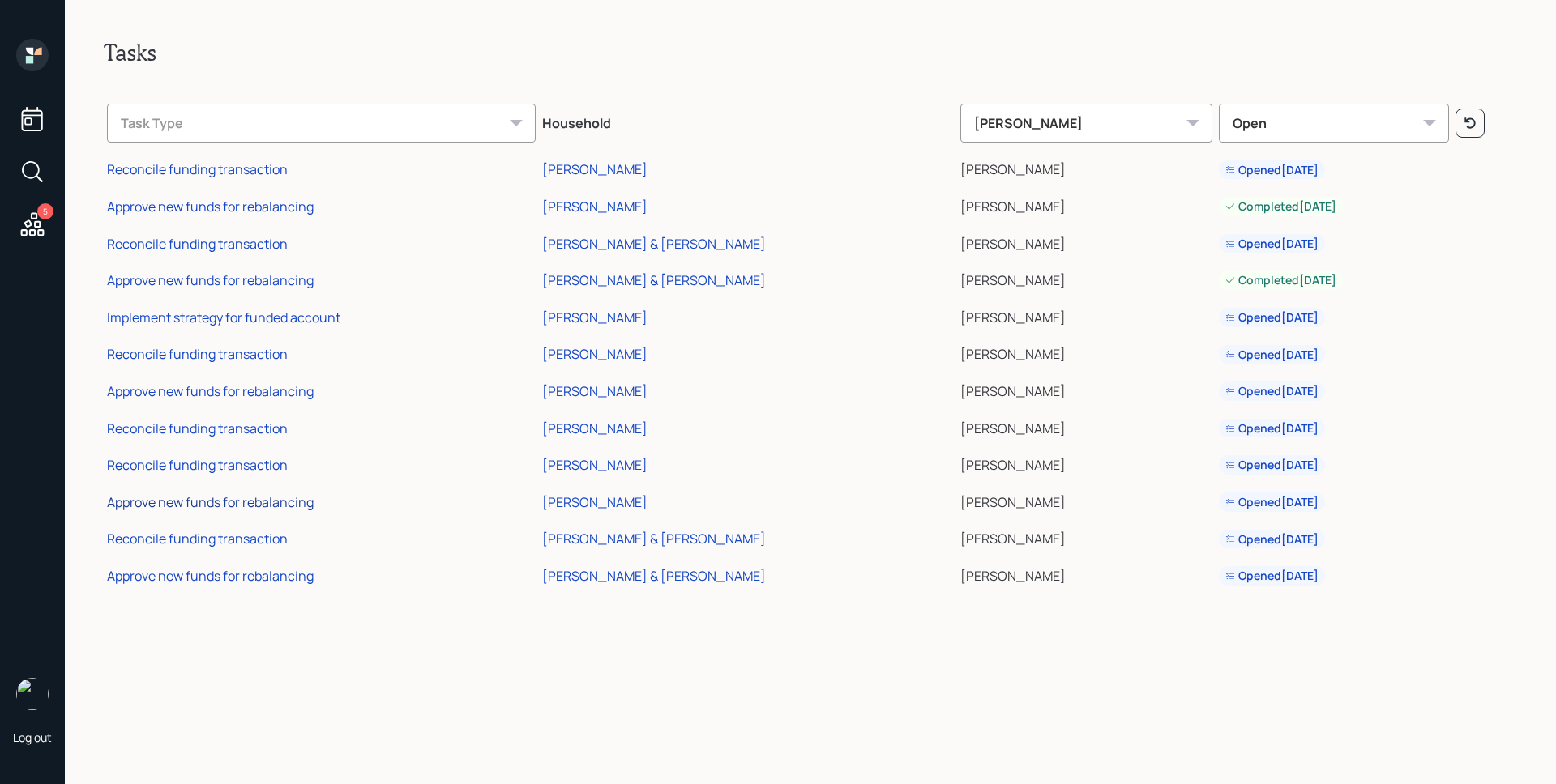
click at [276, 499] on div "Approve new funds for rebalancing" at bounding box center [210, 502] width 207 height 18
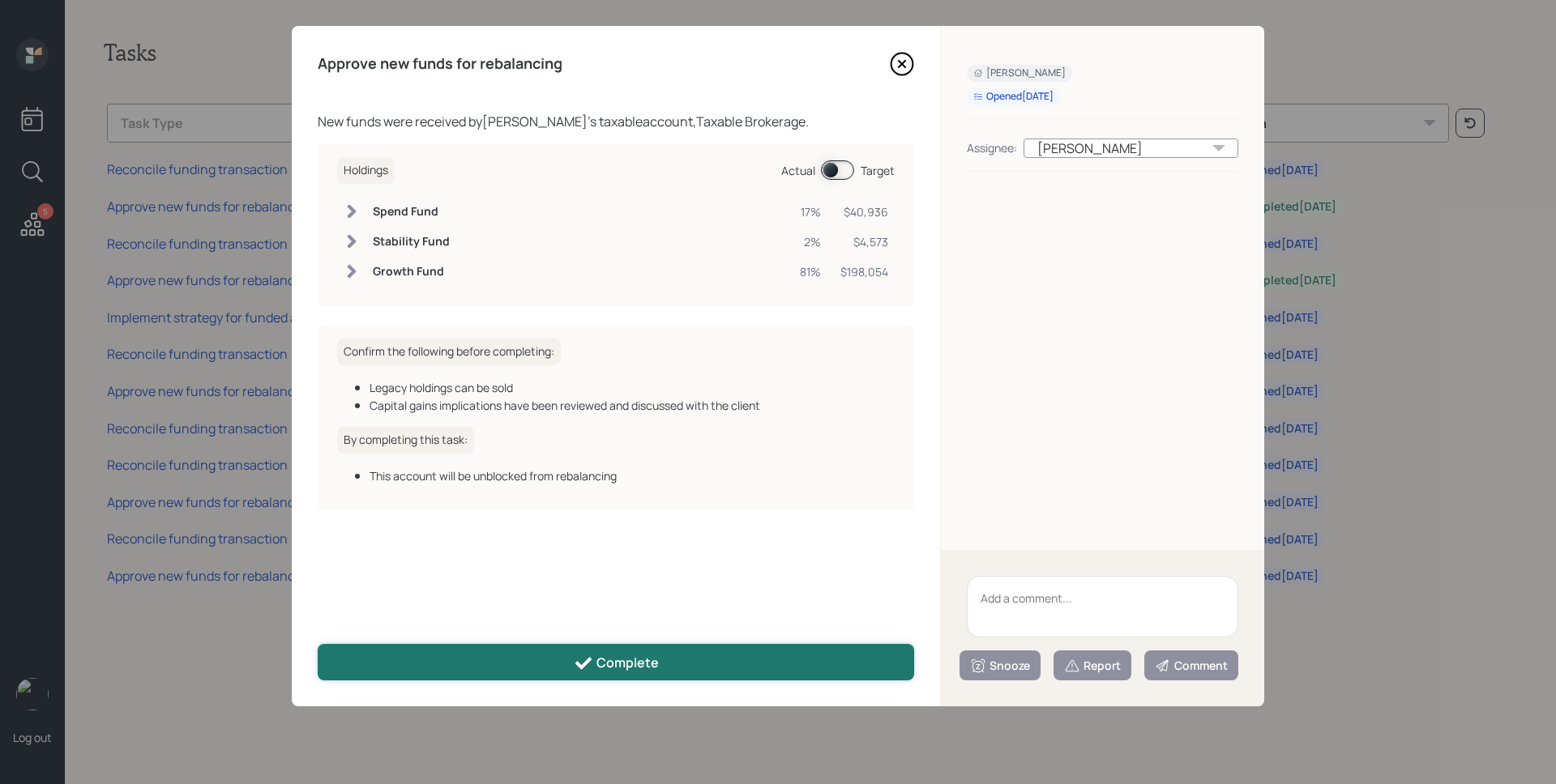
click at [645, 656] on div "Complete" at bounding box center [616, 663] width 85 height 20
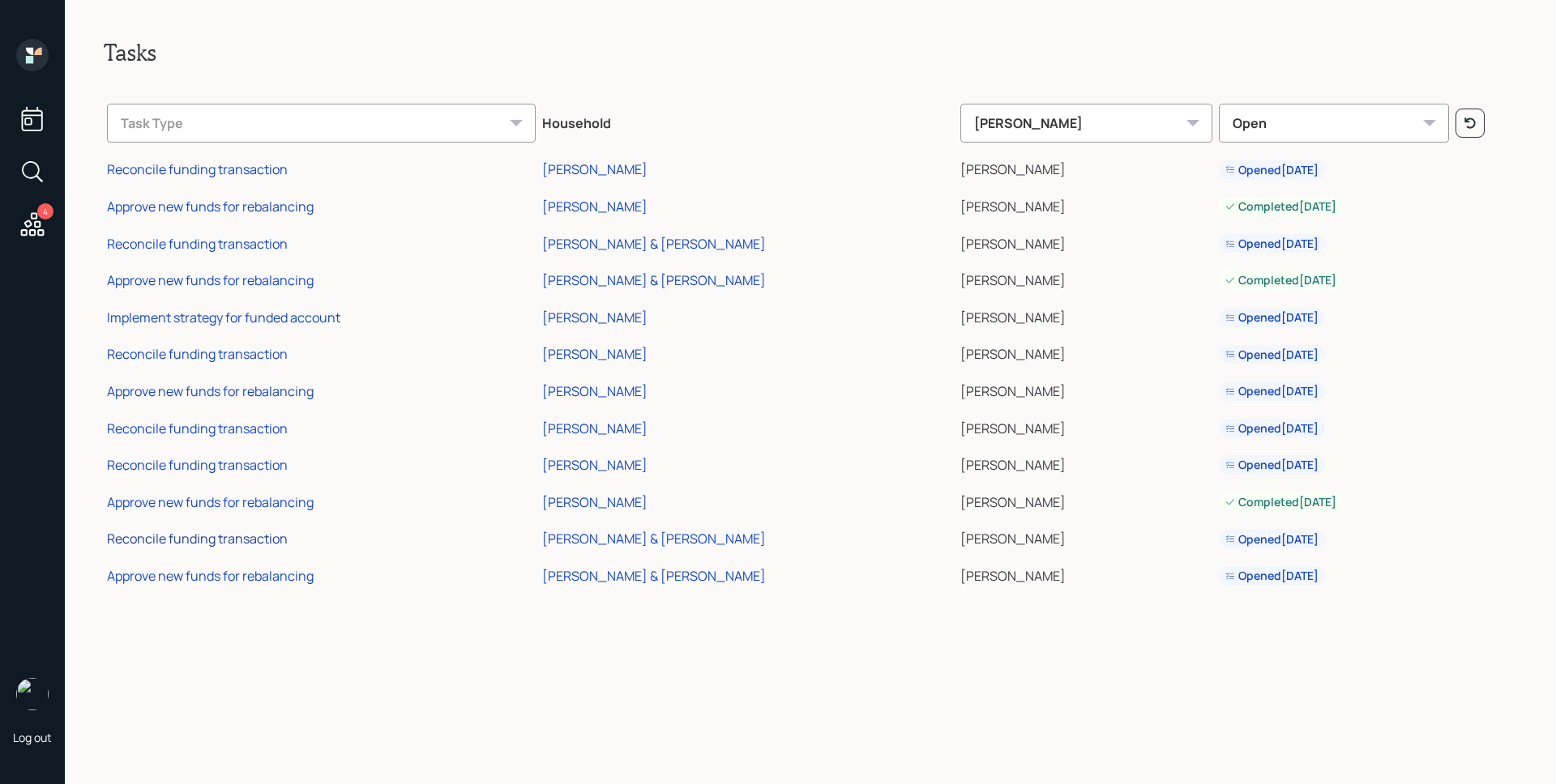
click at [265, 533] on div "Reconcile funding transaction" at bounding box center [197, 538] width 180 height 18
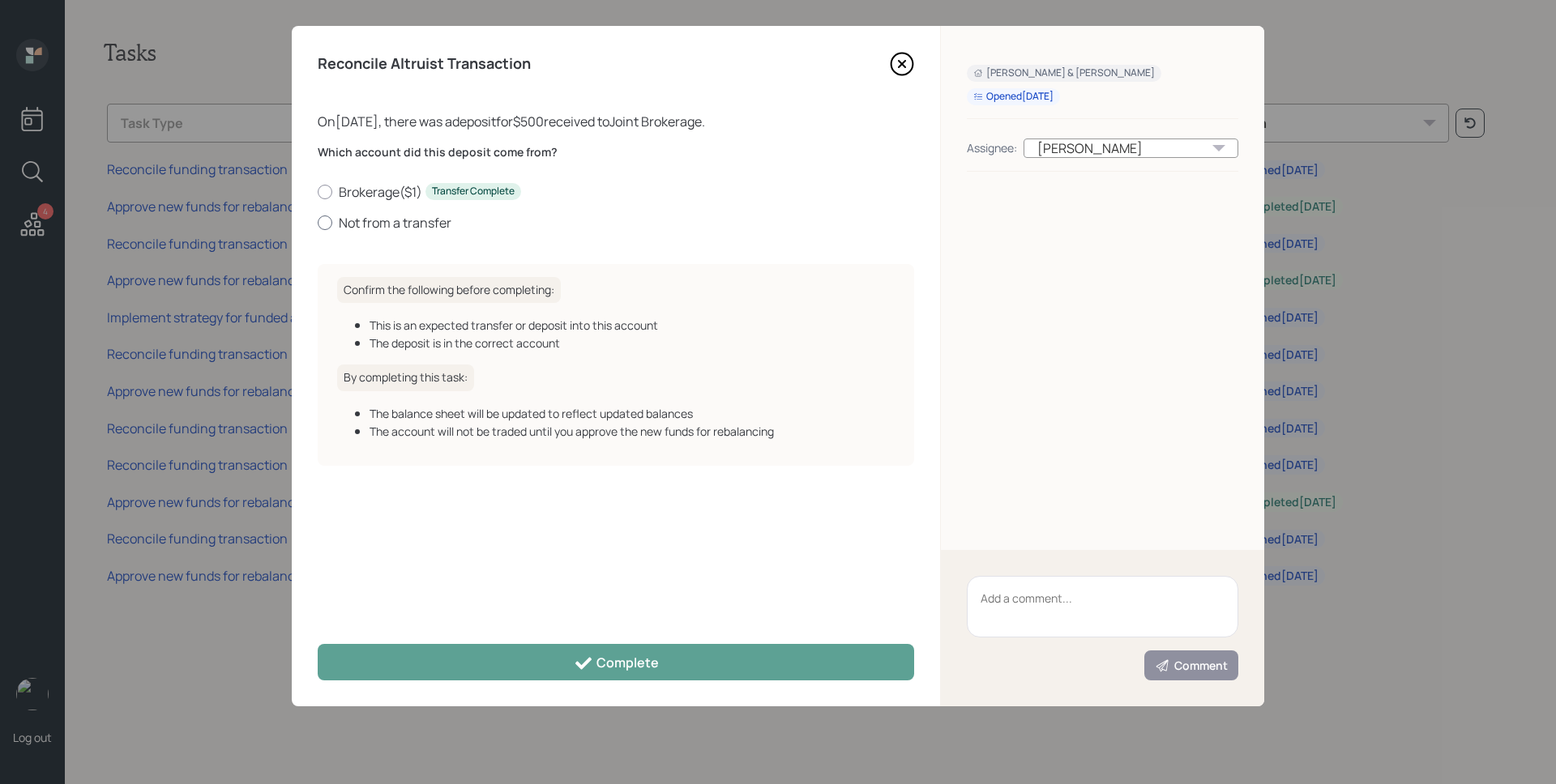
click at [382, 222] on label "Not from a transfer" at bounding box center [615, 222] width 596 height 18
click at [317, 222] on input "Not from a transfer" at bounding box center [316, 222] width 1 height 1
radio input "true"
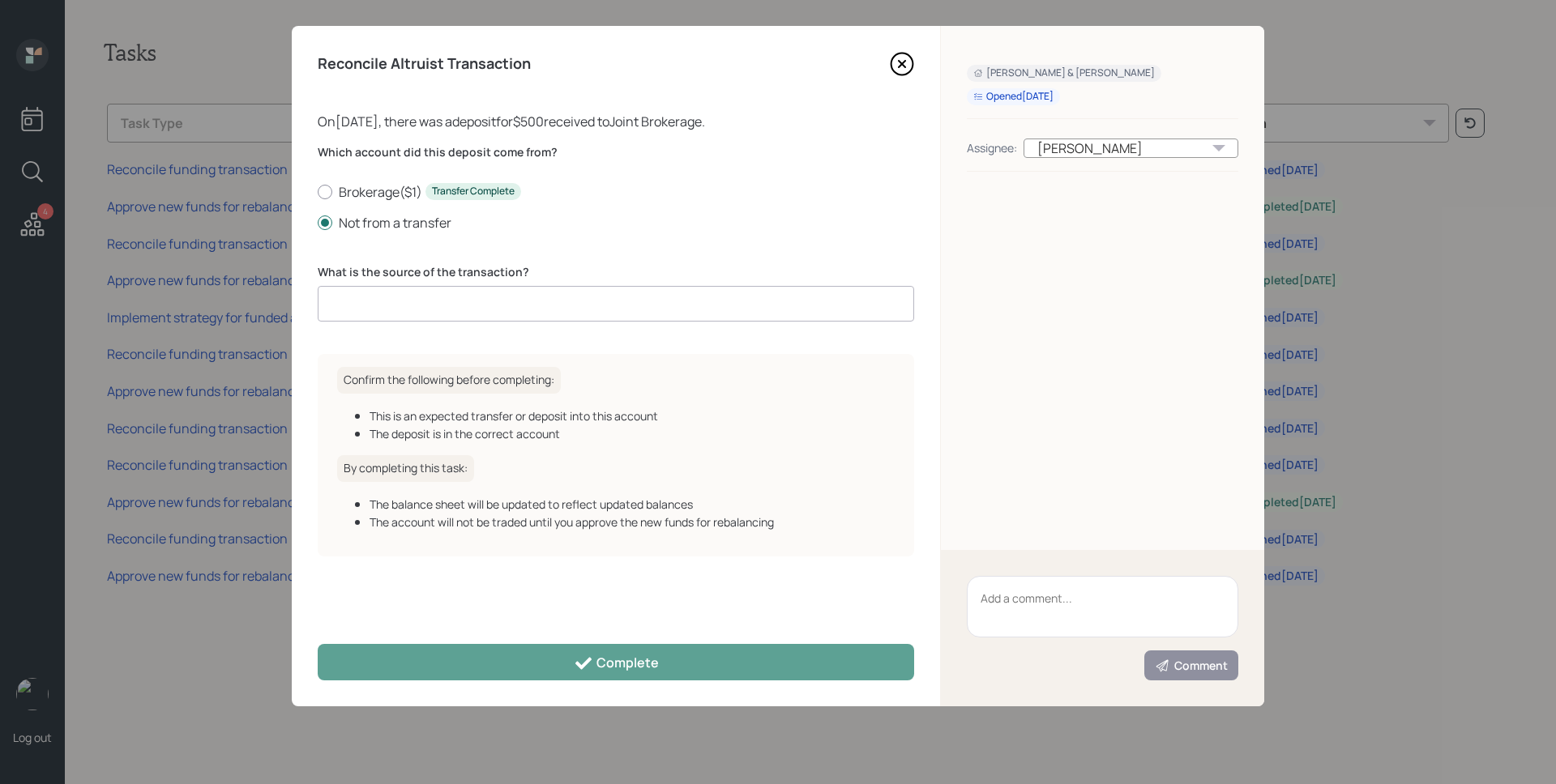
click at [419, 291] on input at bounding box center [615, 304] width 596 height 36
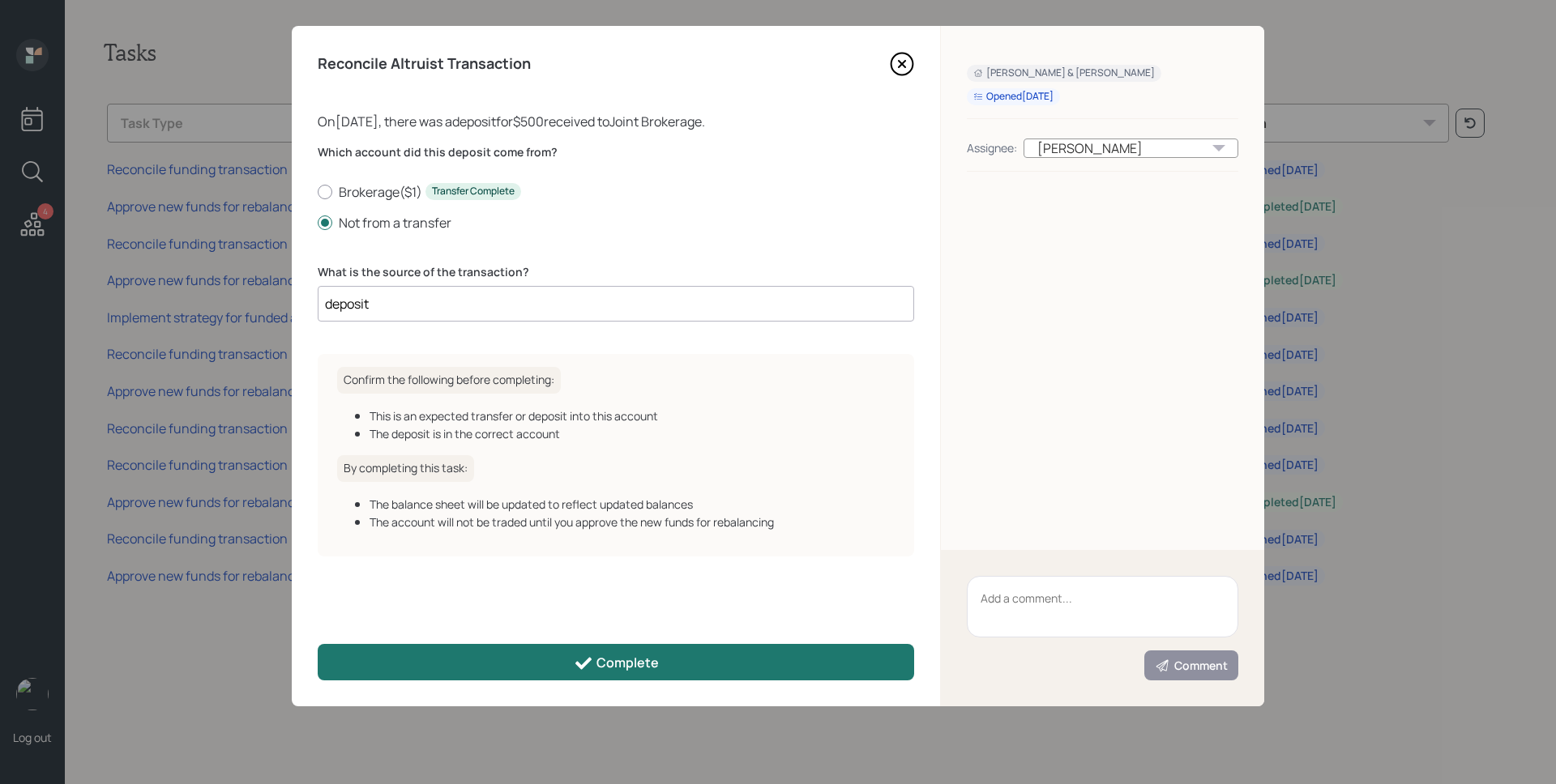
type input "deposit"
click at [580, 663] on icon at bounding box center [583, 663] width 20 height 20
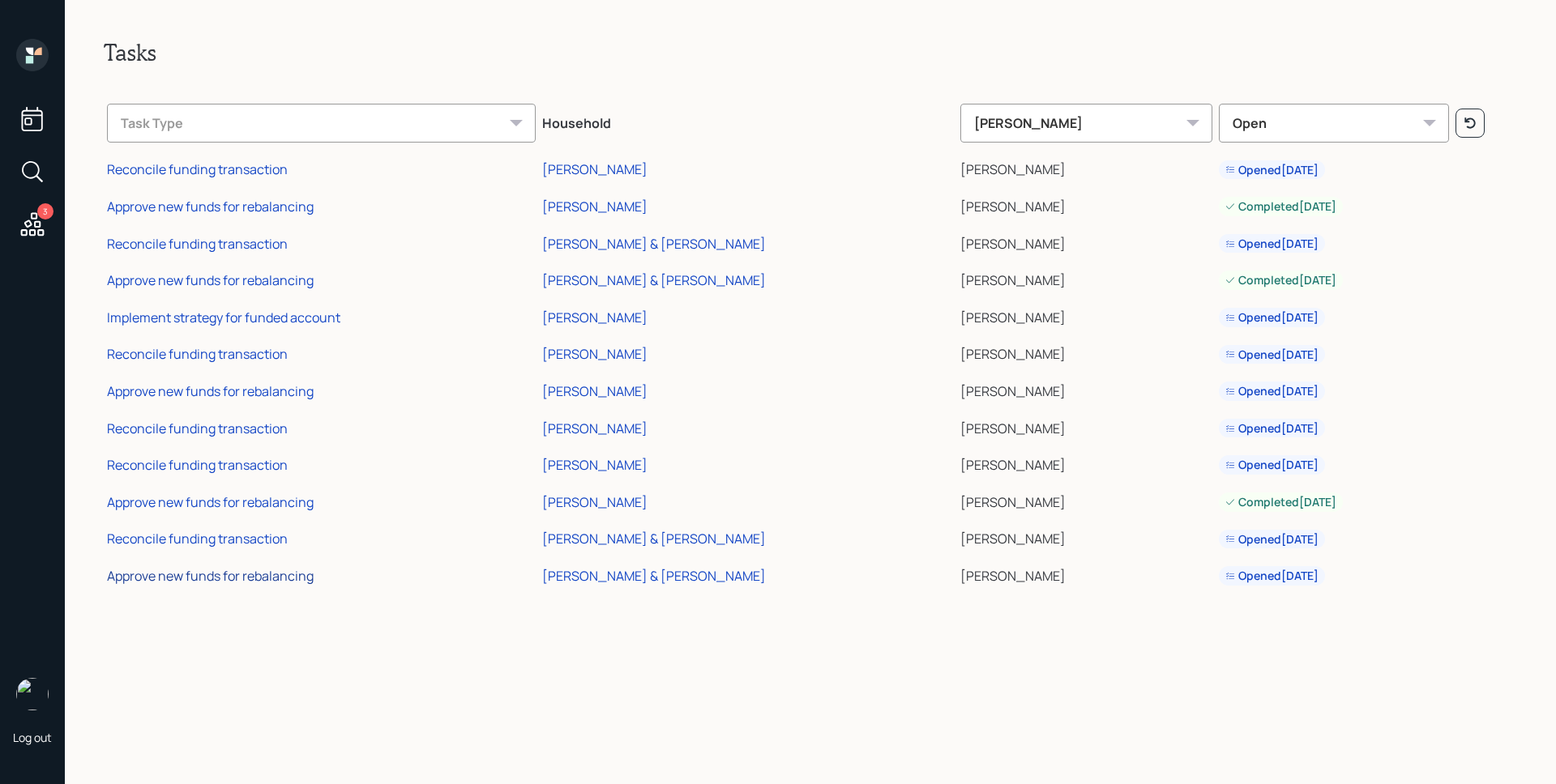
click at [257, 584] on div "Approve new funds for rebalancing" at bounding box center [210, 575] width 207 height 18
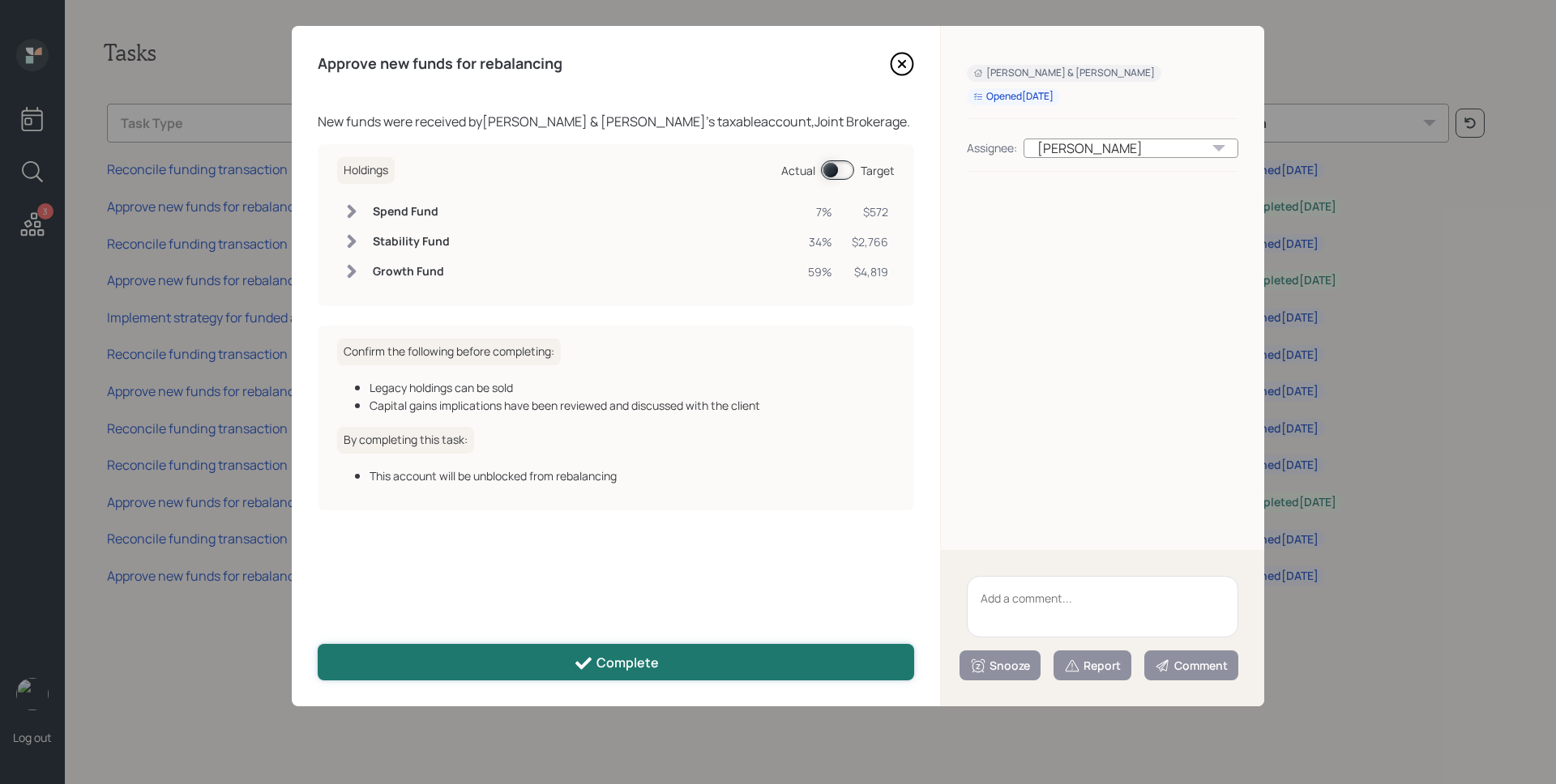
click at [652, 664] on div "Complete" at bounding box center [616, 663] width 85 height 20
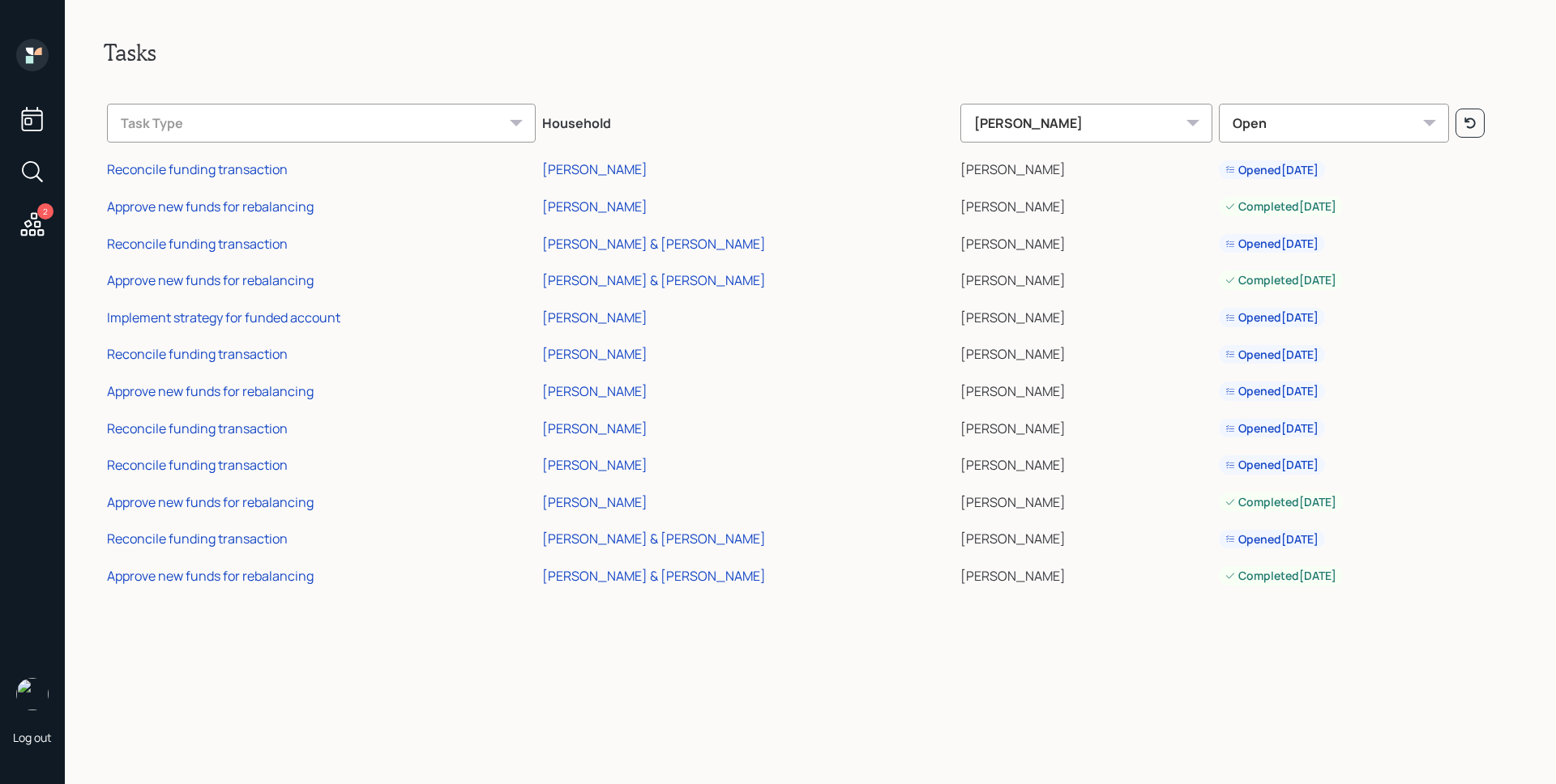
click at [37, 46] on icon at bounding box center [32, 55] width 32 height 32
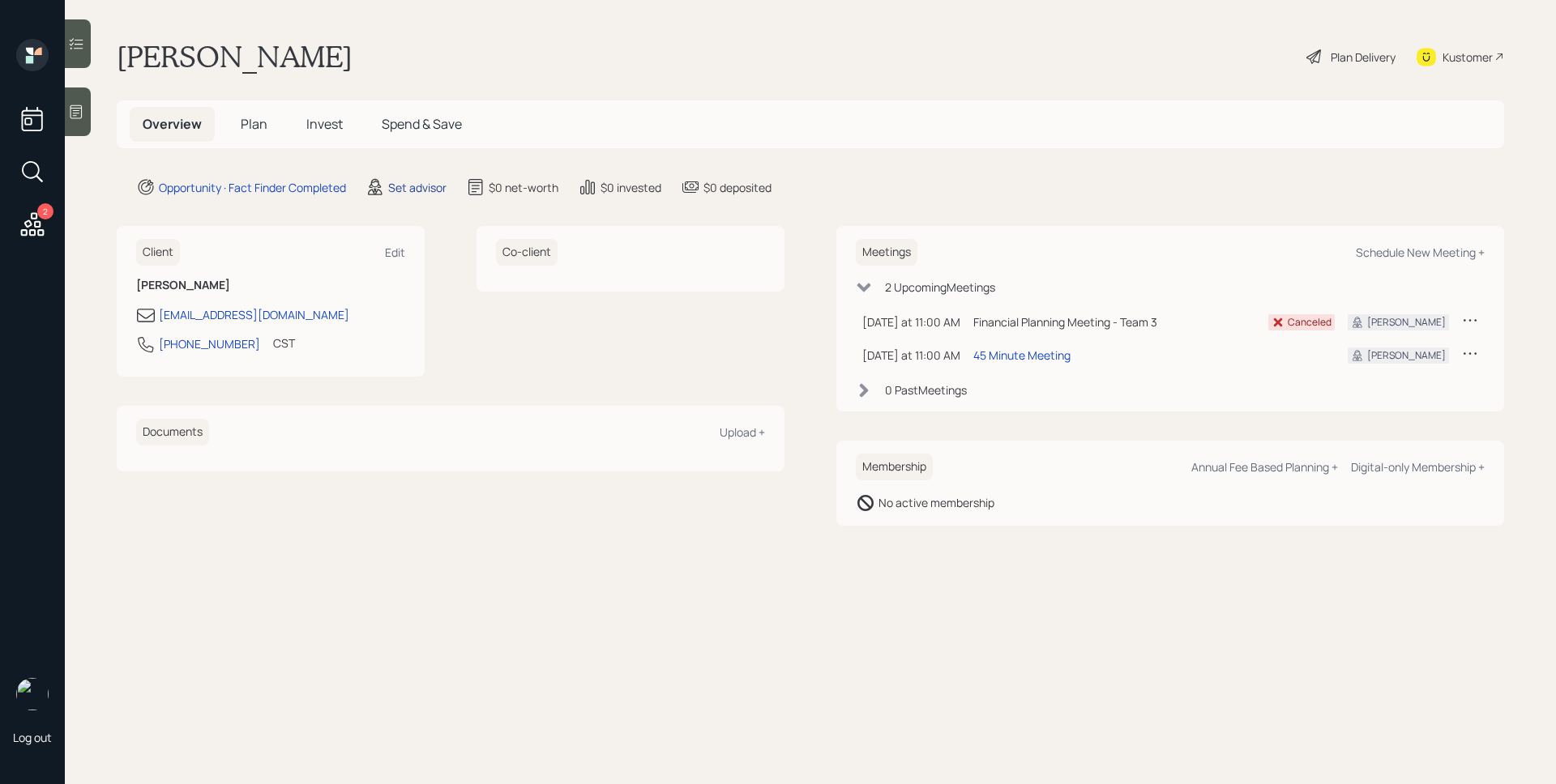
click at [403, 184] on div "Set advisor" at bounding box center [418, 188] width 59 height 17
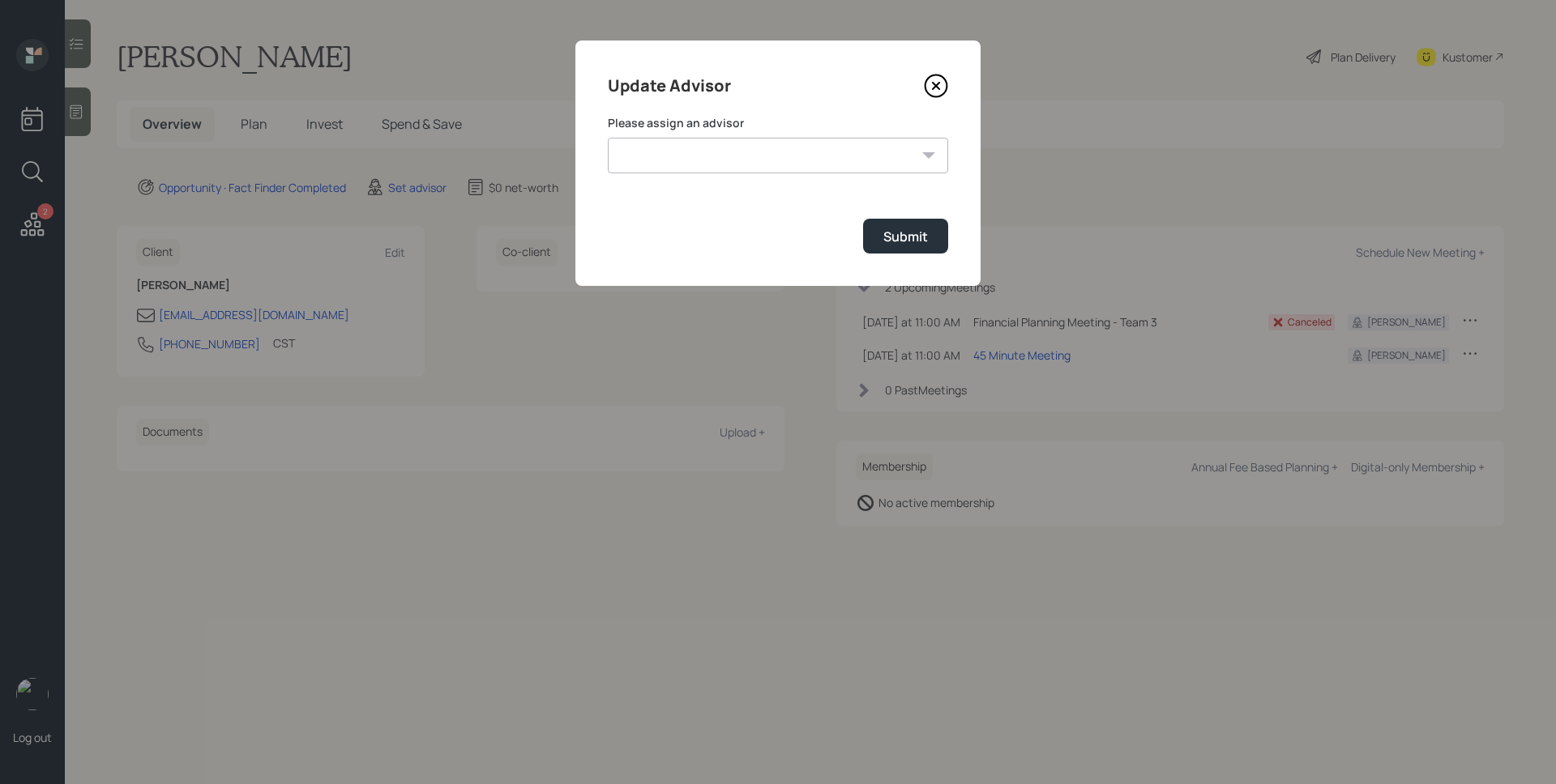
click at [705, 161] on select "James DiStasi Robby Grisanti Jonah Coleman Tyler End Treva Nostdahl Eric Schwar…" at bounding box center [778, 156] width 340 height 36
